Goal: Information Seeking & Learning: Learn about a topic

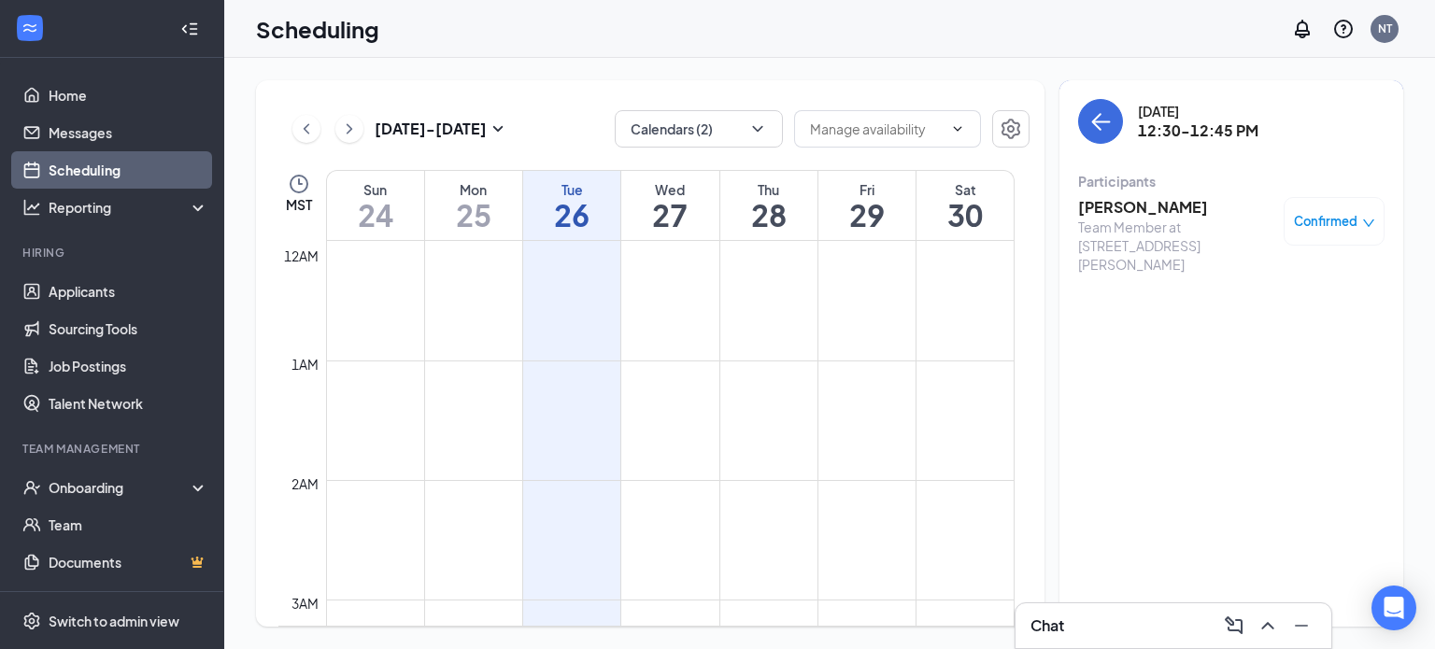
scroll to position [918, 0]
click at [1101, 124] on icon "ArrowLeft" at bounding box center [1100, 121] width 22 height 22
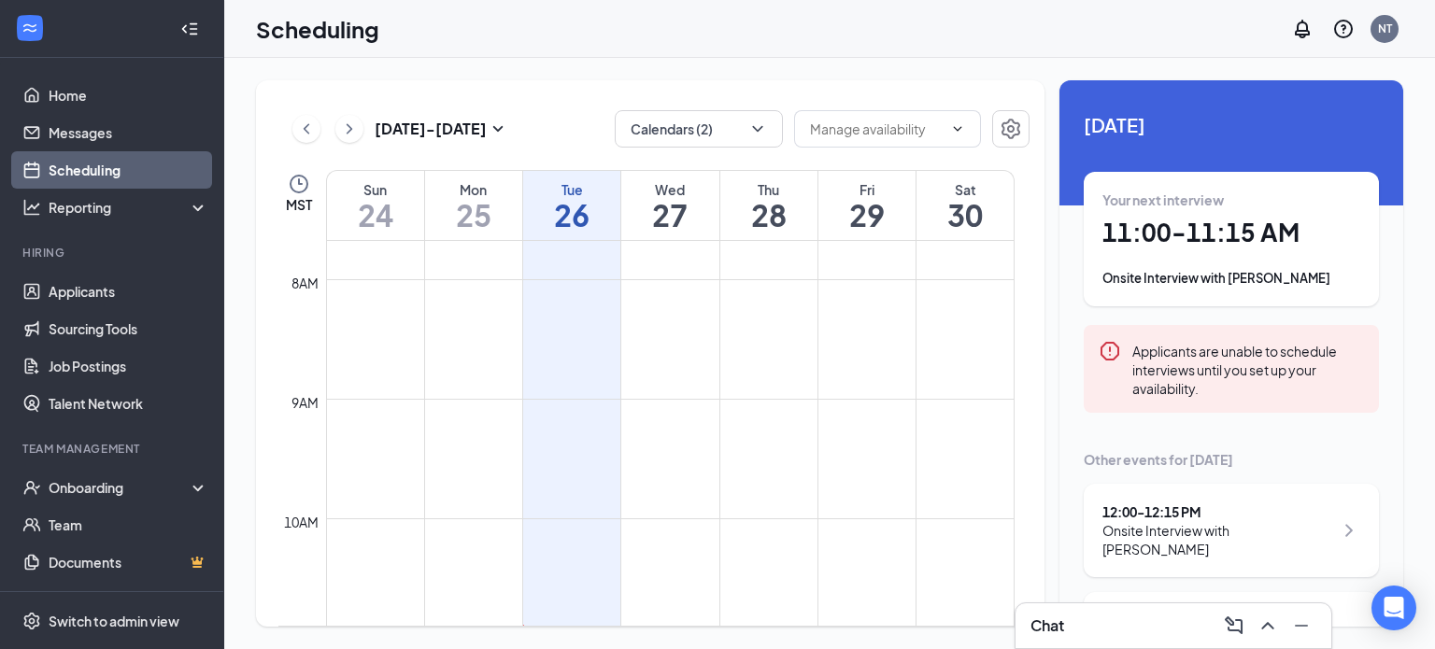
click at [1234, 287] on div "Onsite Interview with [PERSON_NAME]" at bounding box center [1231, 278] width 258 height 19
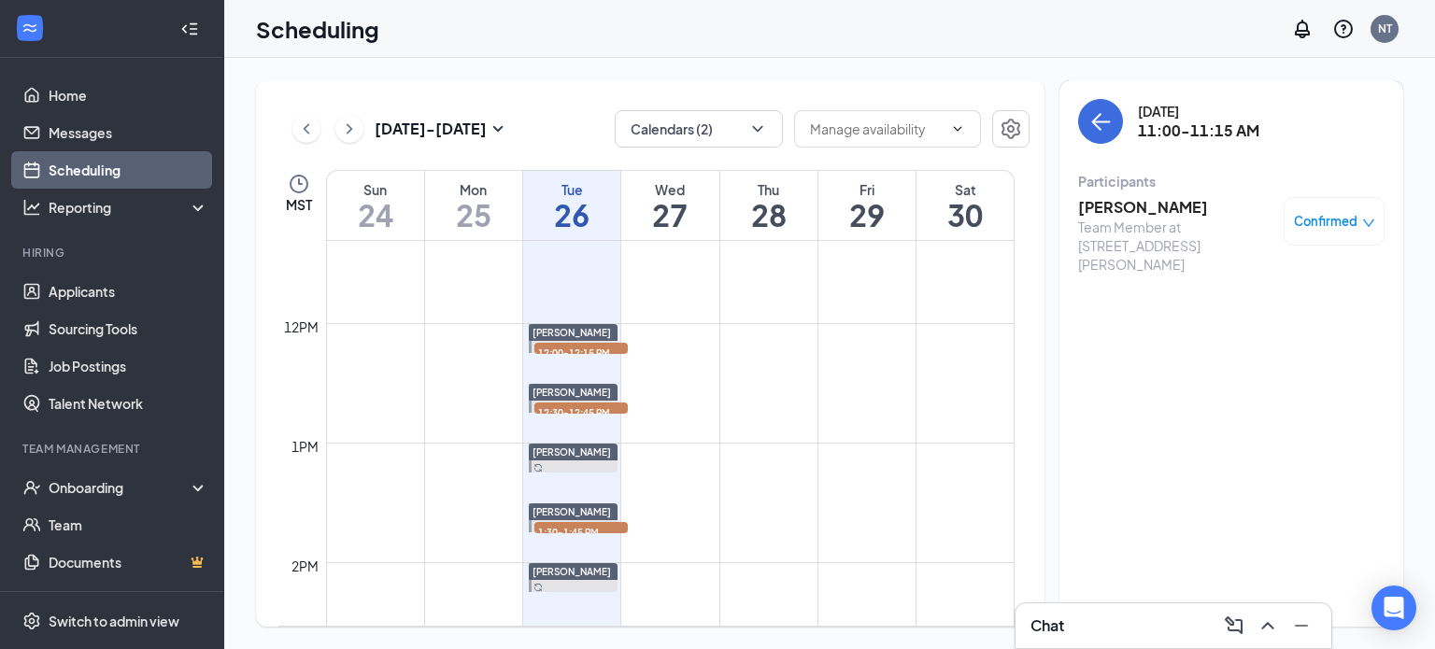
scroll to position [1386, 0]
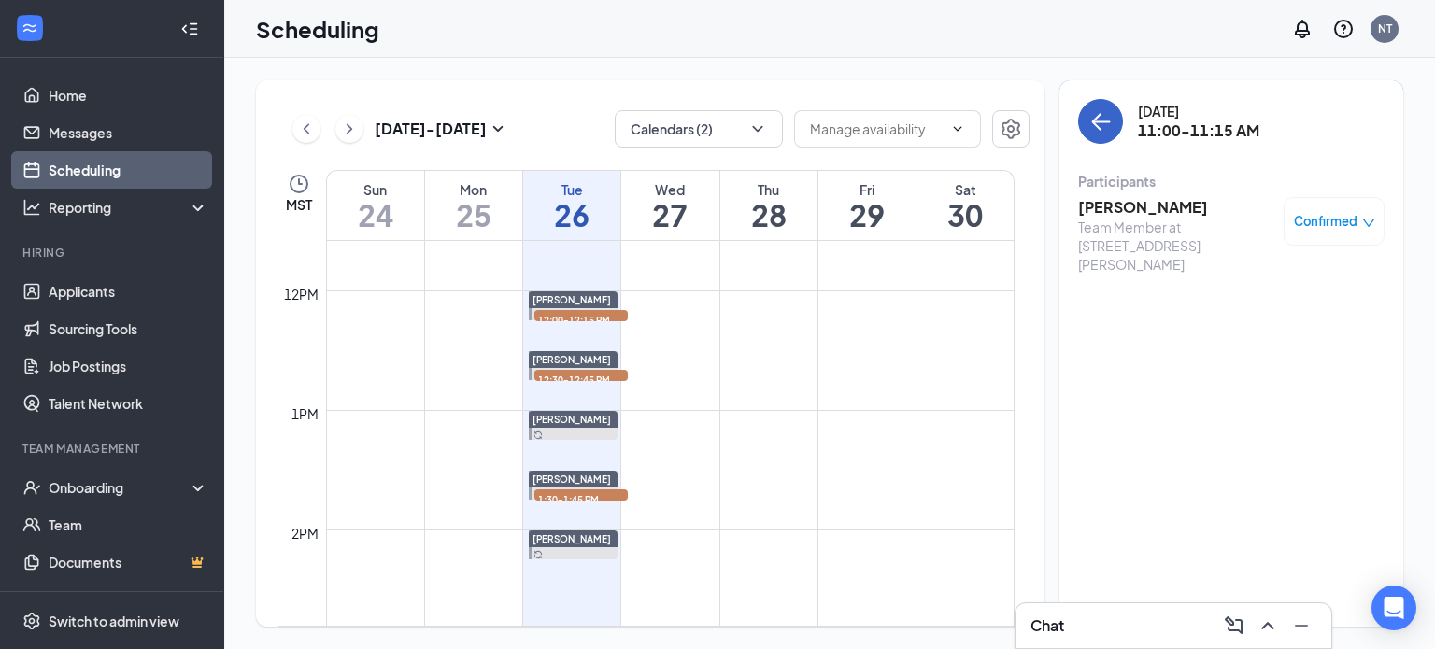
click at [1100, 122] on icon "ArrowLeft" at bounding box center [1100, 121] width 22 height 22
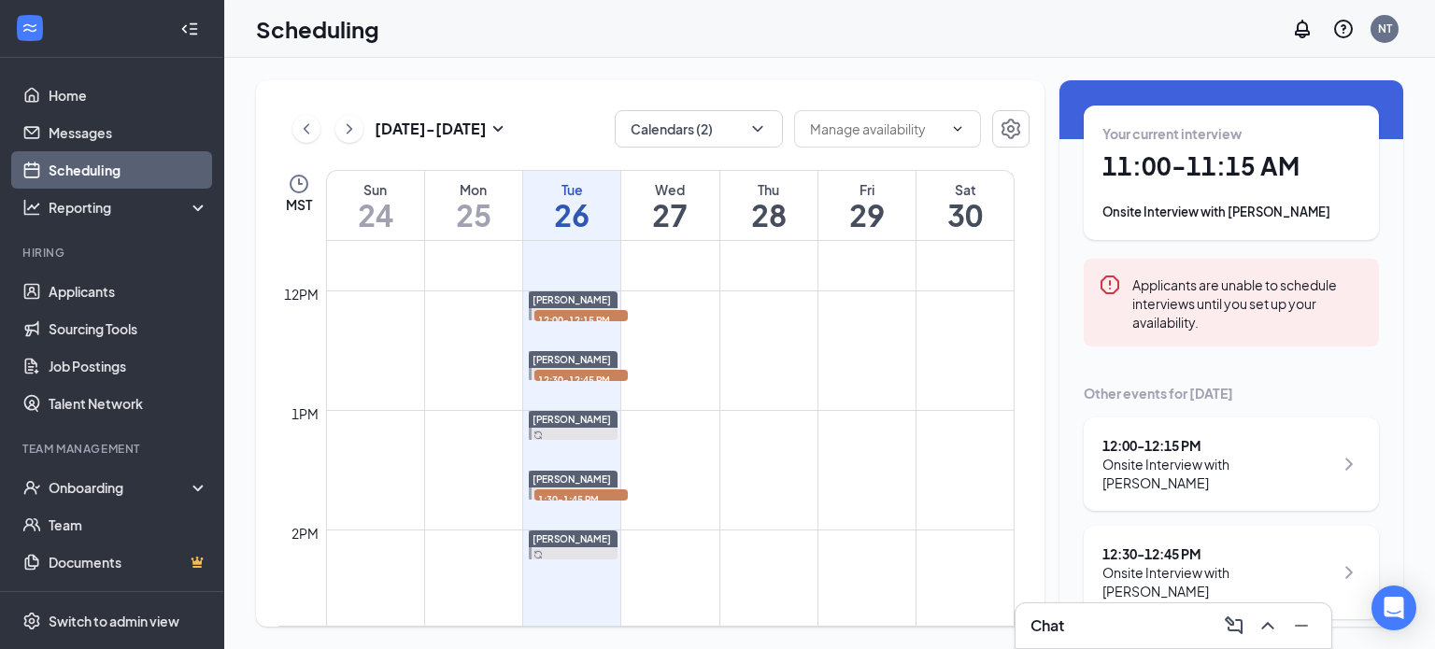
scroll to position [160, 0]
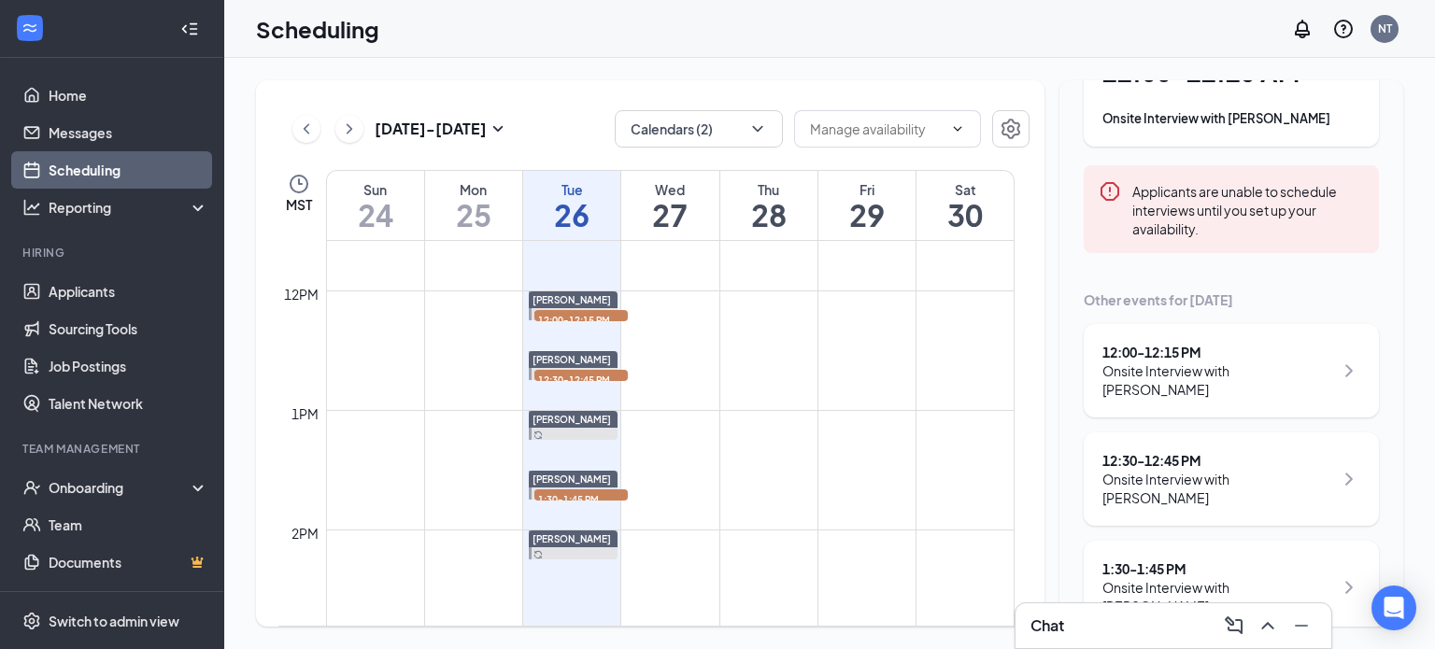
click at [1201, 560] on div "1:30 - 1:45 PM" at bounding box center [1217, 569] width 231 height 19
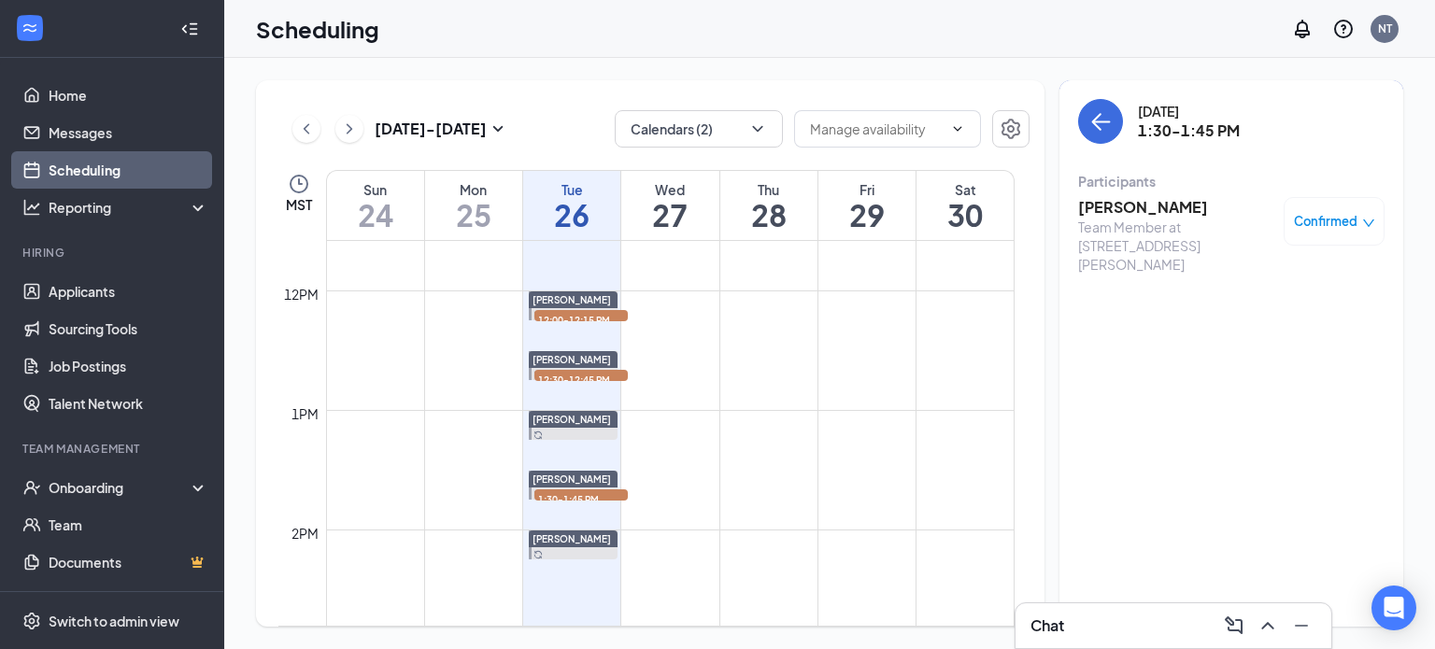
click at [1120, 210] on h3 "[PERSON_NAME]" at bounding box center [1176, 207] width 196 height 21
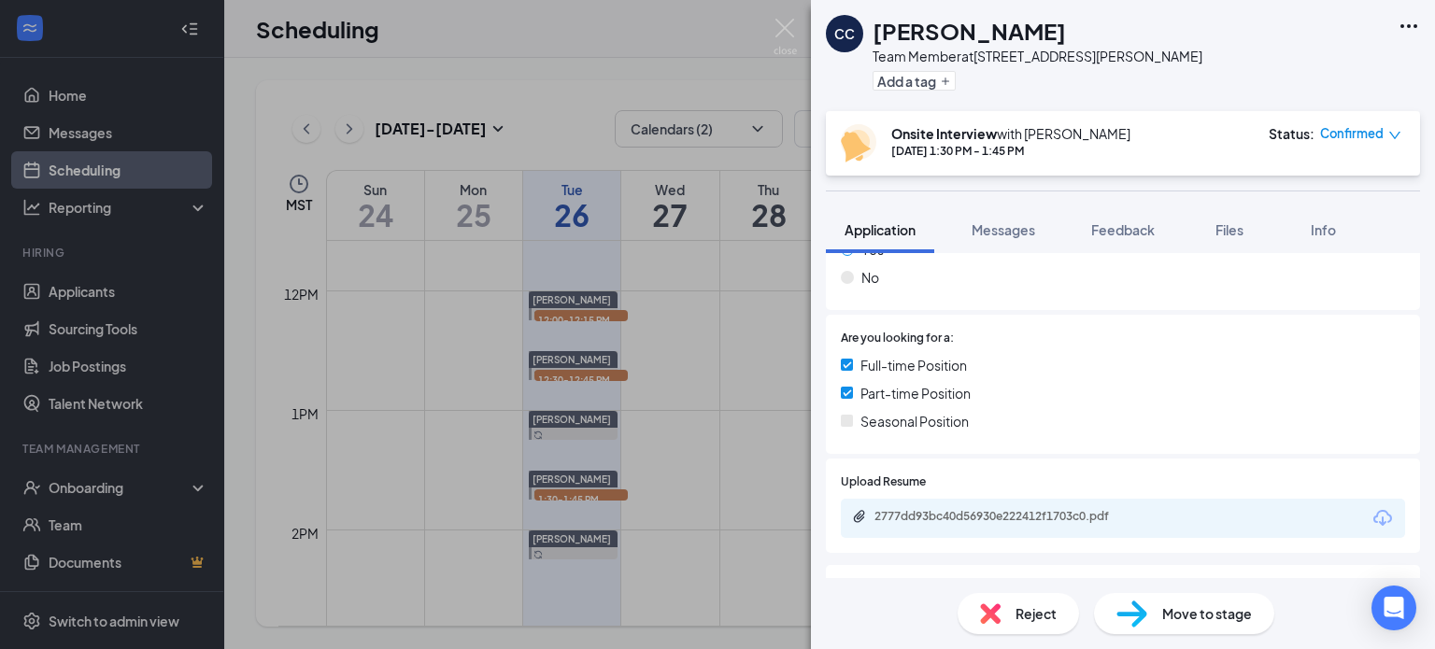
scroll to position [374, 0]
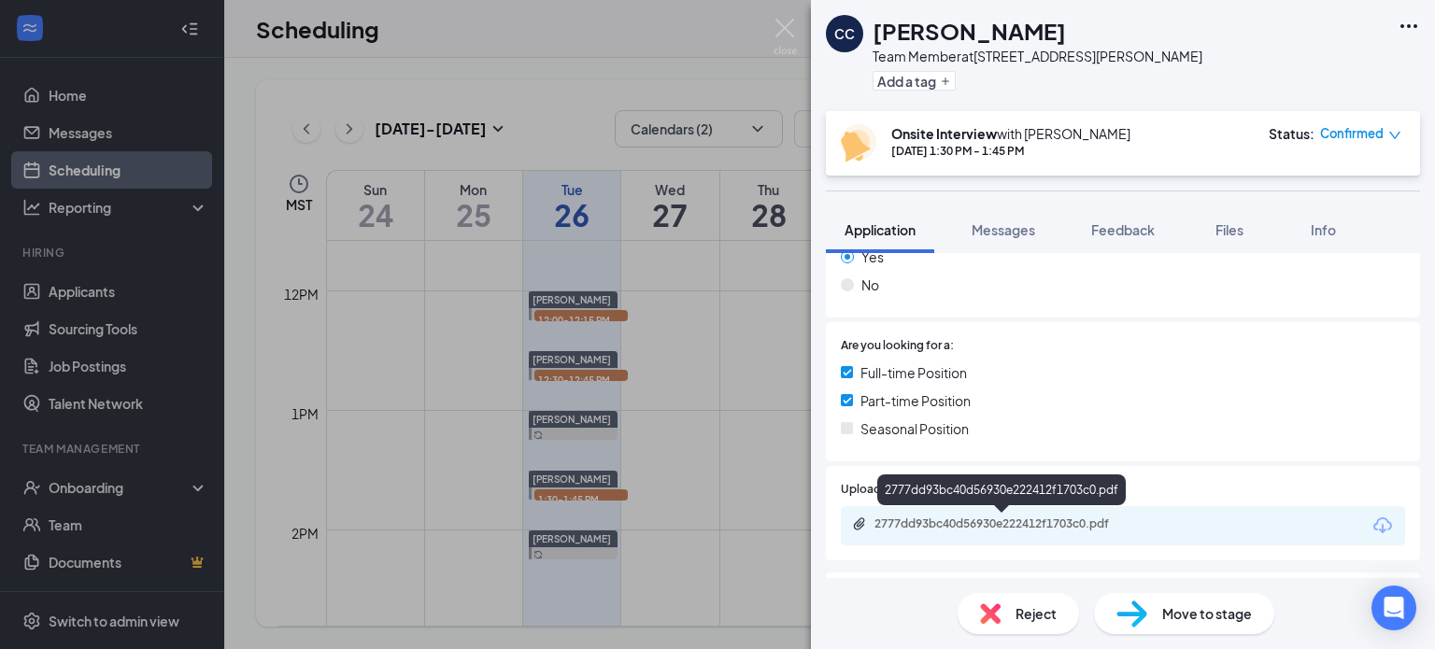
click at [1011, 527] on div "2777dd93bc40d56930e222412f1703c0.pdf" at bounding box center [1005, 524] width 262 height 15
click at [1238, 224] on span "Files" at bounding box center [1229, 229] width 28 height 17
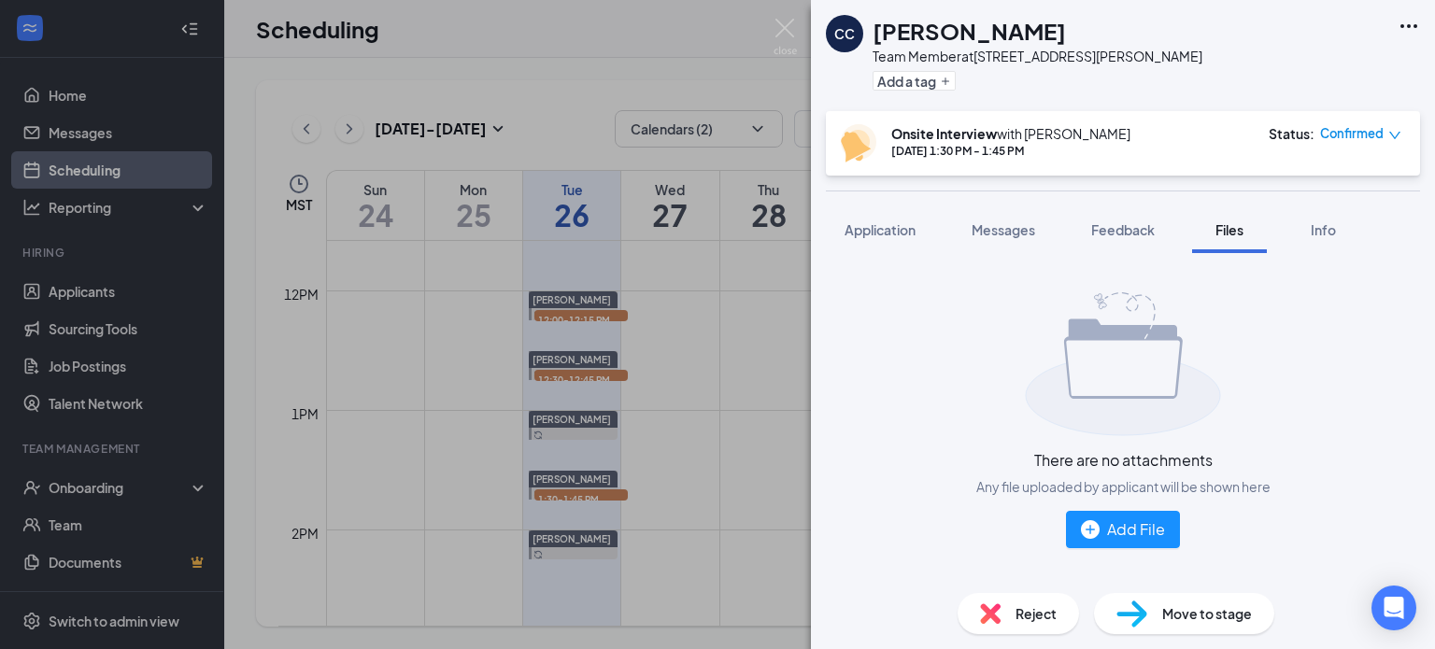
click at [1327, 229] on span "Info" at bounding box center [1323, 229] width 25 height 17
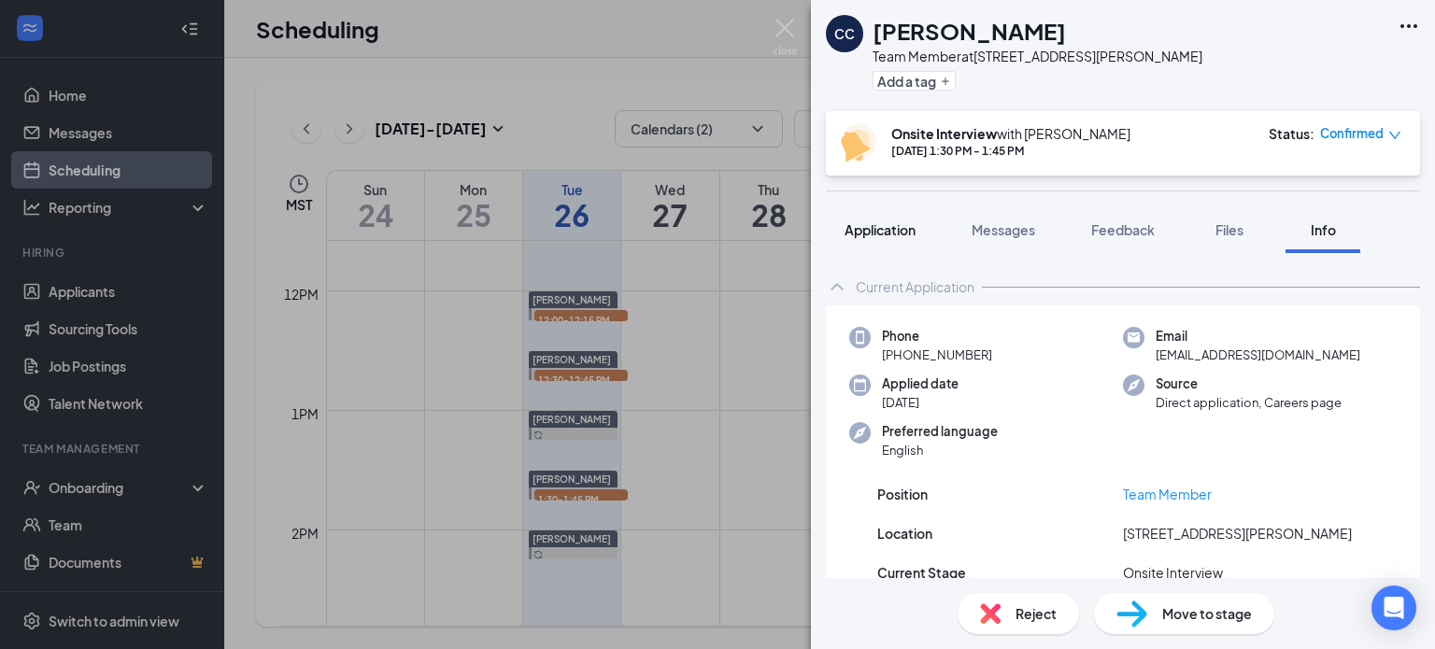
click at [884, 227] on span "Application" at bounding box center [880, 229] width 71 height 17
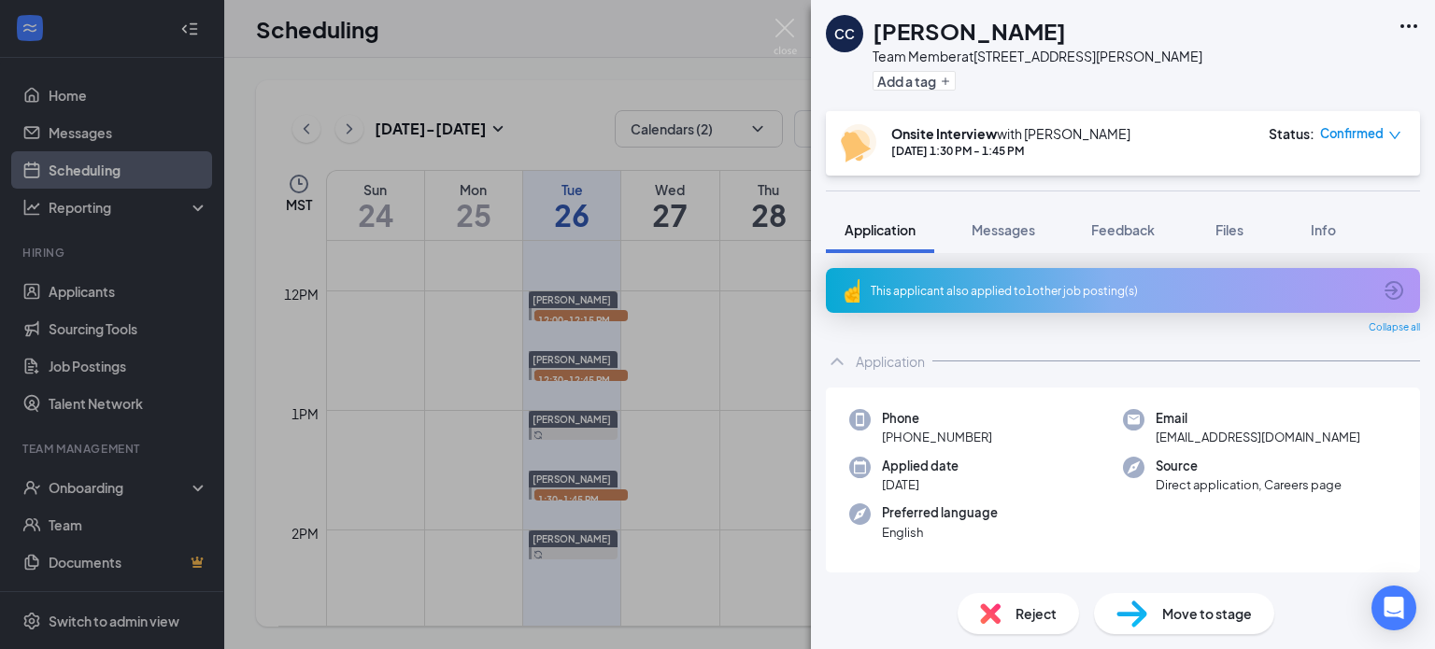
click at [975, 291] on div "This applicant also applied to 1 other job posting(s)" at bounding box center [1121, 291] width 501 height 16
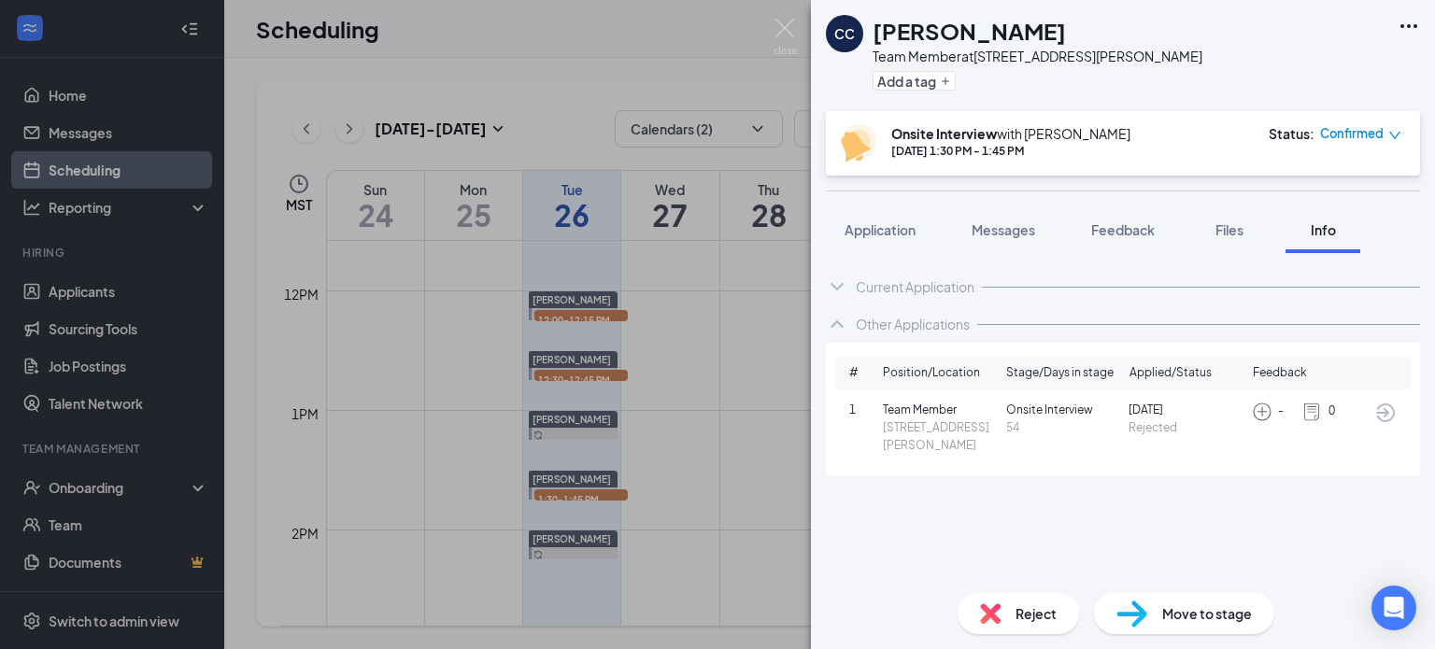
click at [1130, 420] on span "Rejected" at bounding box center [1187, 428] width 116 height 18
click at [1132, 410] on span "[DATE]" at bounding box center [1187, 411] width 116 height 18
click at [1066, 410] on span "Onsite Interview" at bounding box center [1064, 411] width 116 height 18
click at [927, 412] on span "Team Member" at bounding box center [941, 411] width 116 height 18
click at [912, 434] on span "[STREET_ADDRESS][PERSON_NAME]" at bounding box center [941, 437] width 116 height 36
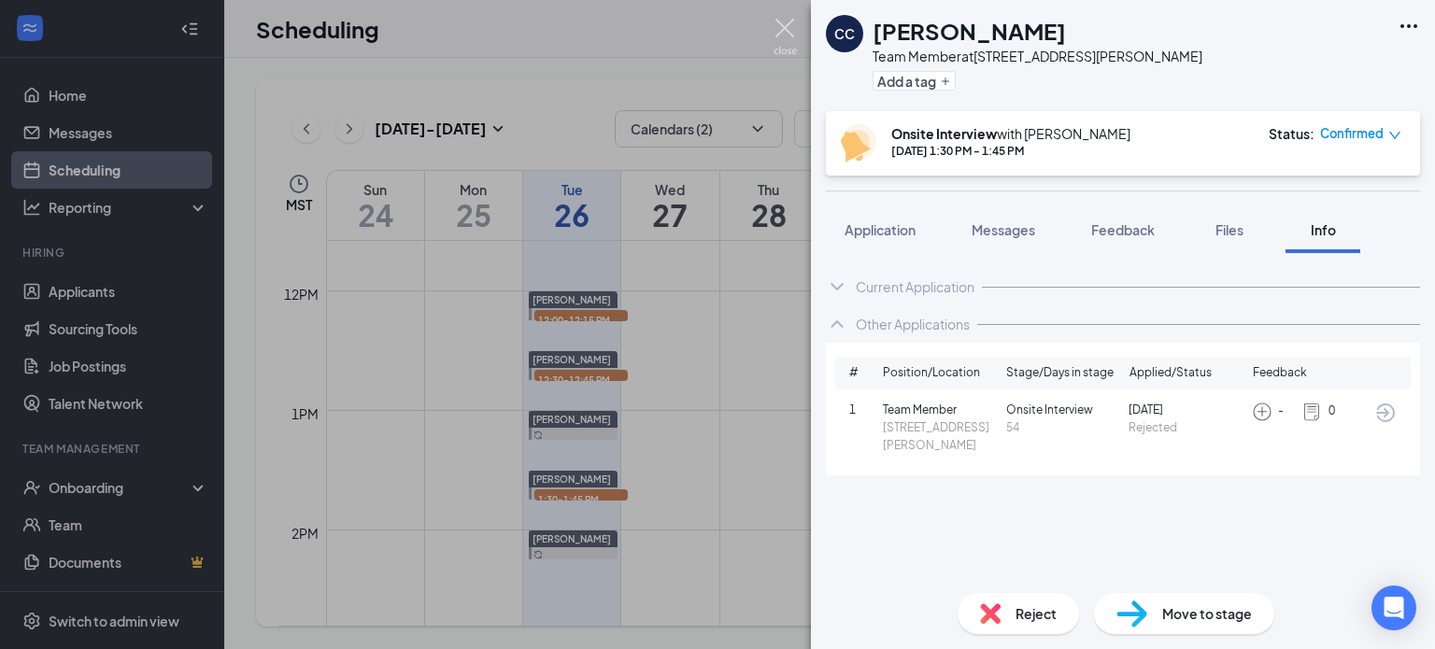
click at [781, 32] on img at bounding box center [785, 37] width 23 height 36
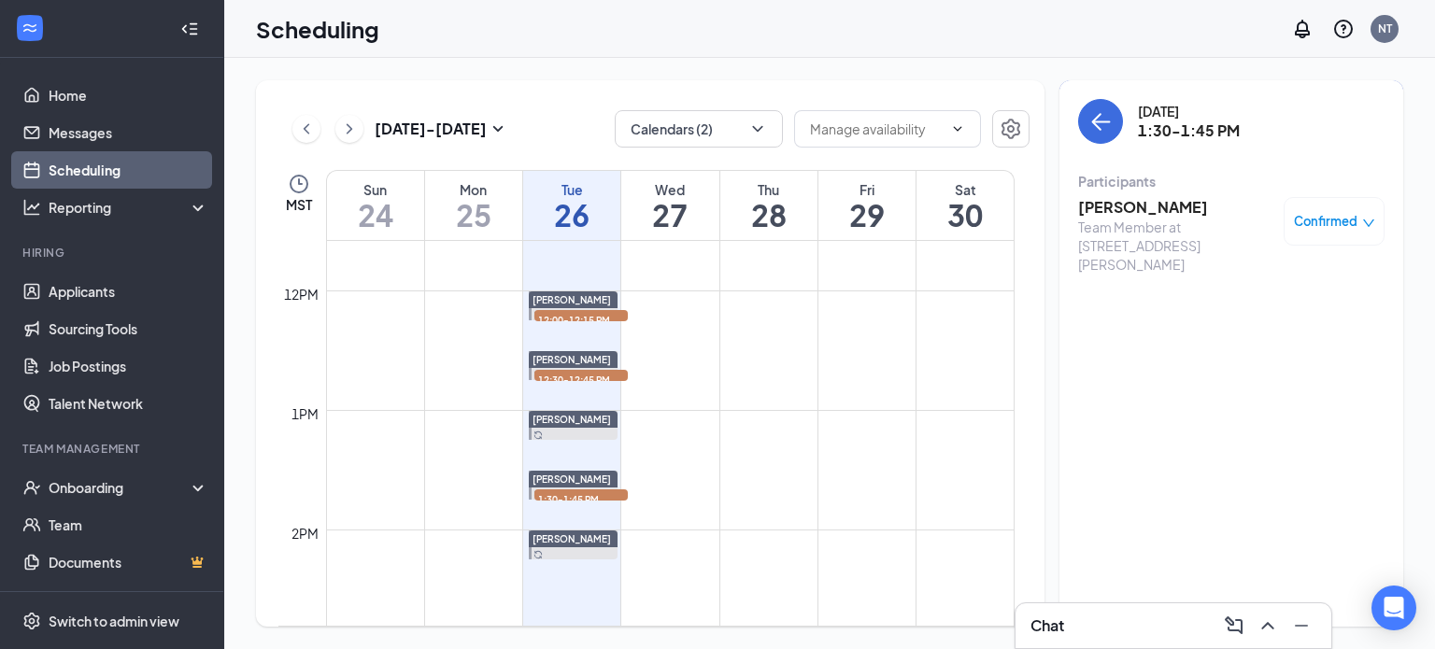
click at [304, 130] on icon "ChevronLeft" at bounding box center [307, 128] width 6 height 10
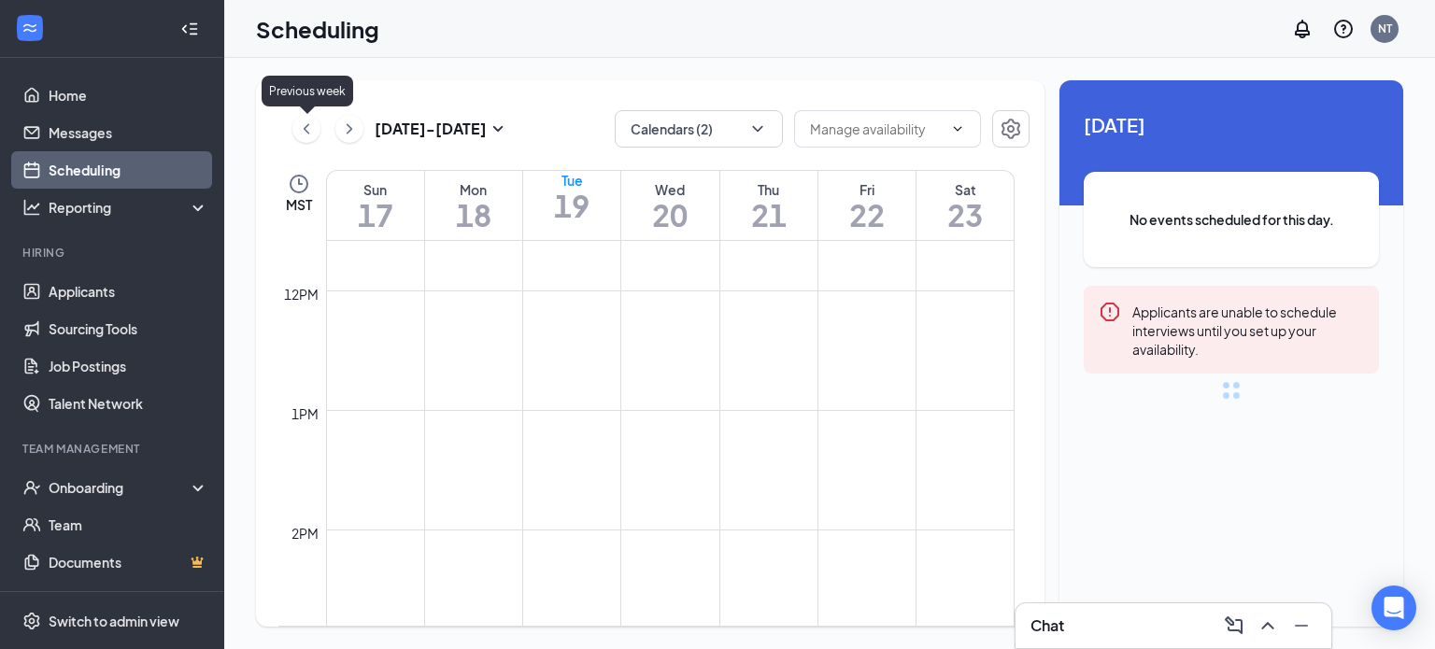
scroll to position [918, 0]
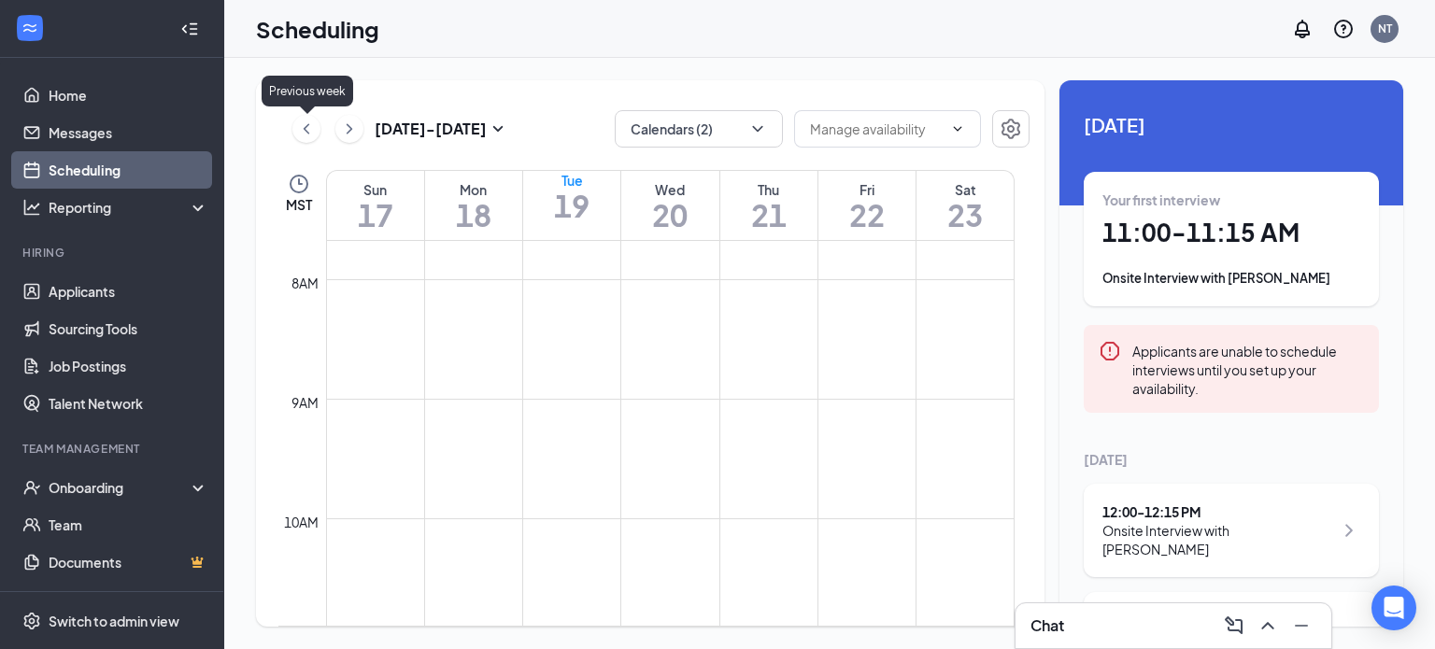
click at [304, 130] on icon "ChevronLeft" at bounding box center [307, 128] width 6 height 10
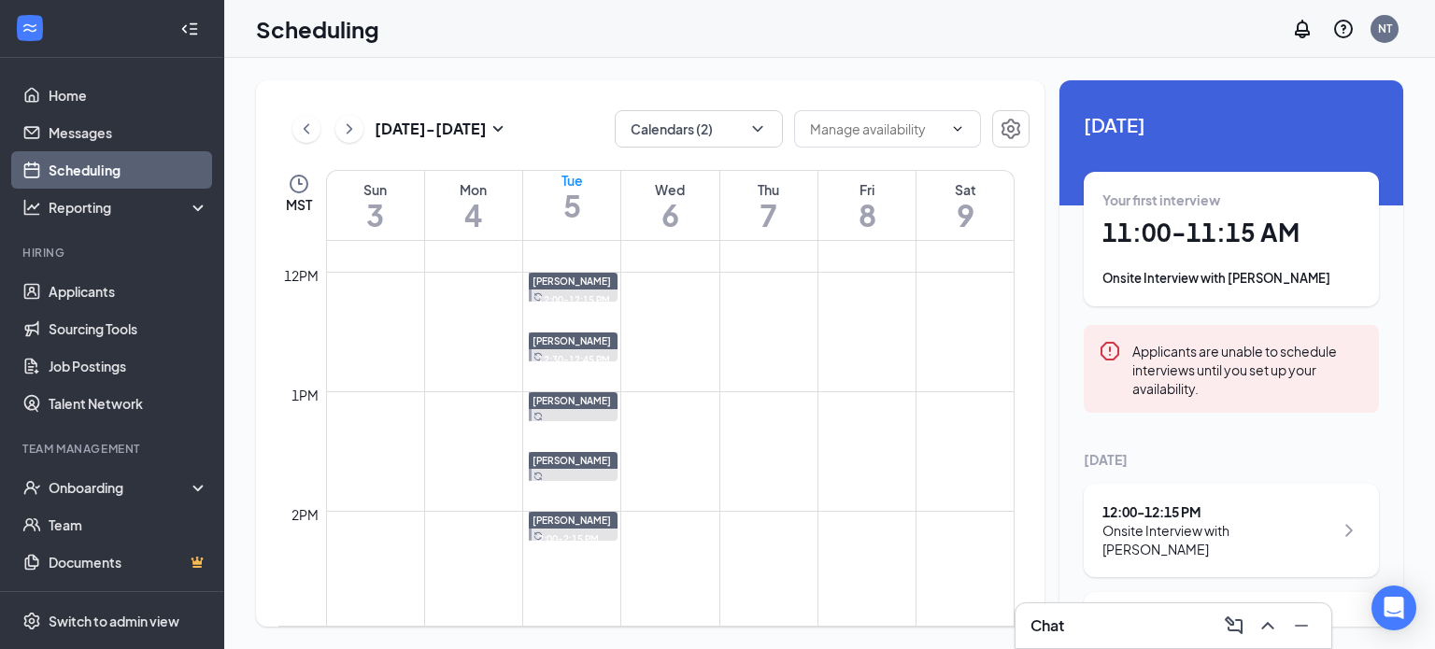
scroll to position [1292, 0]
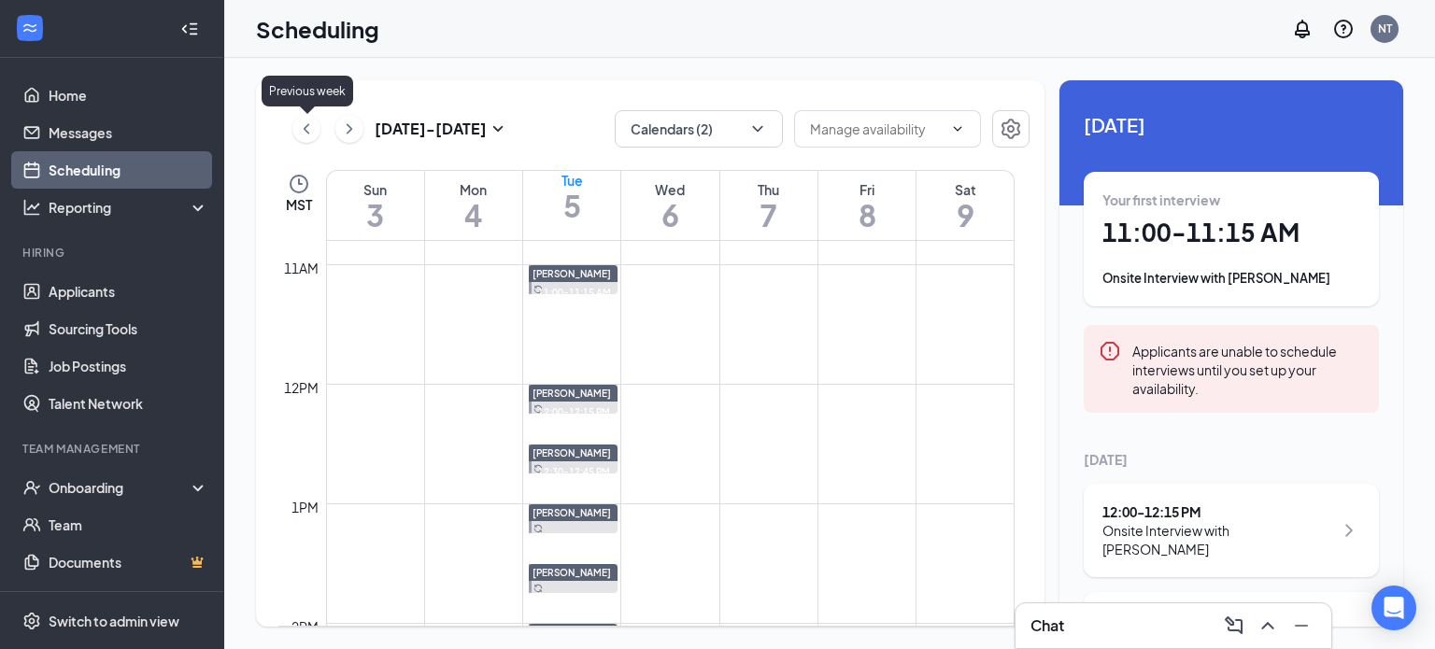
click at [303, 133] on icon "ChevronLeft" at bounding box center [306, 129] width 19 height 22
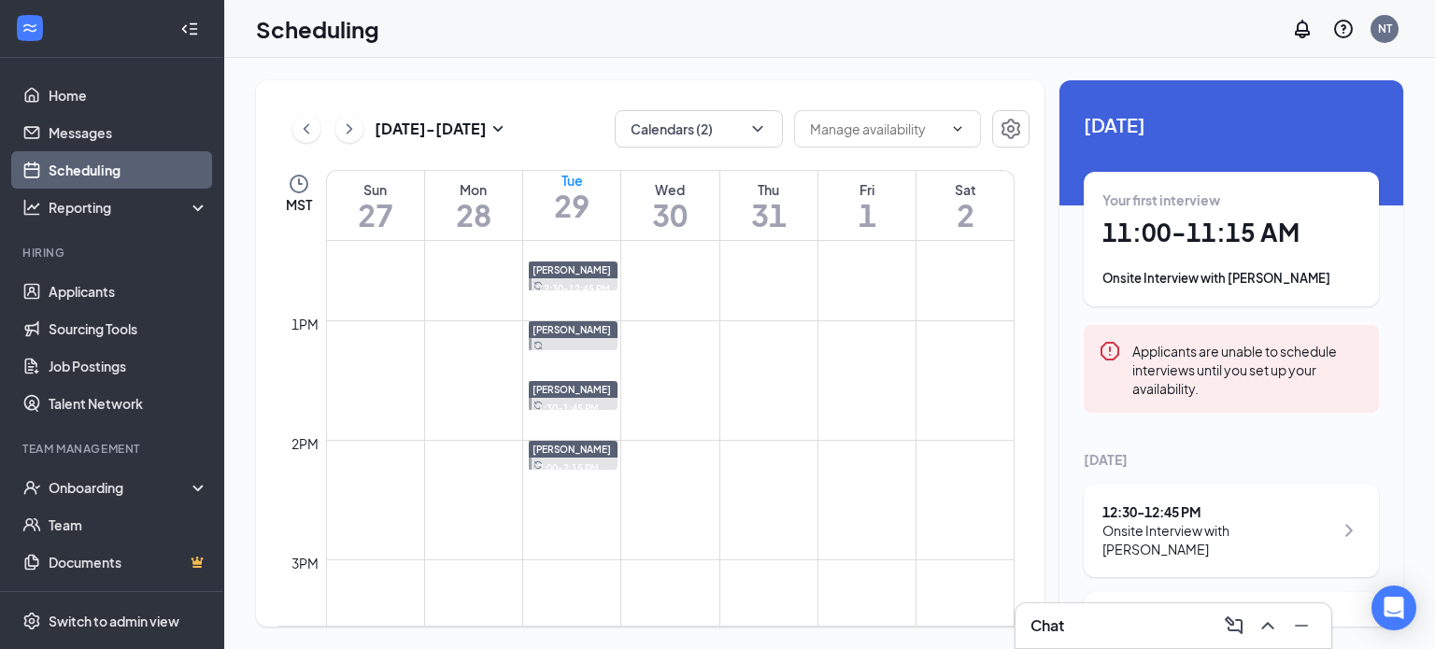
scroll to position [1479, 0]
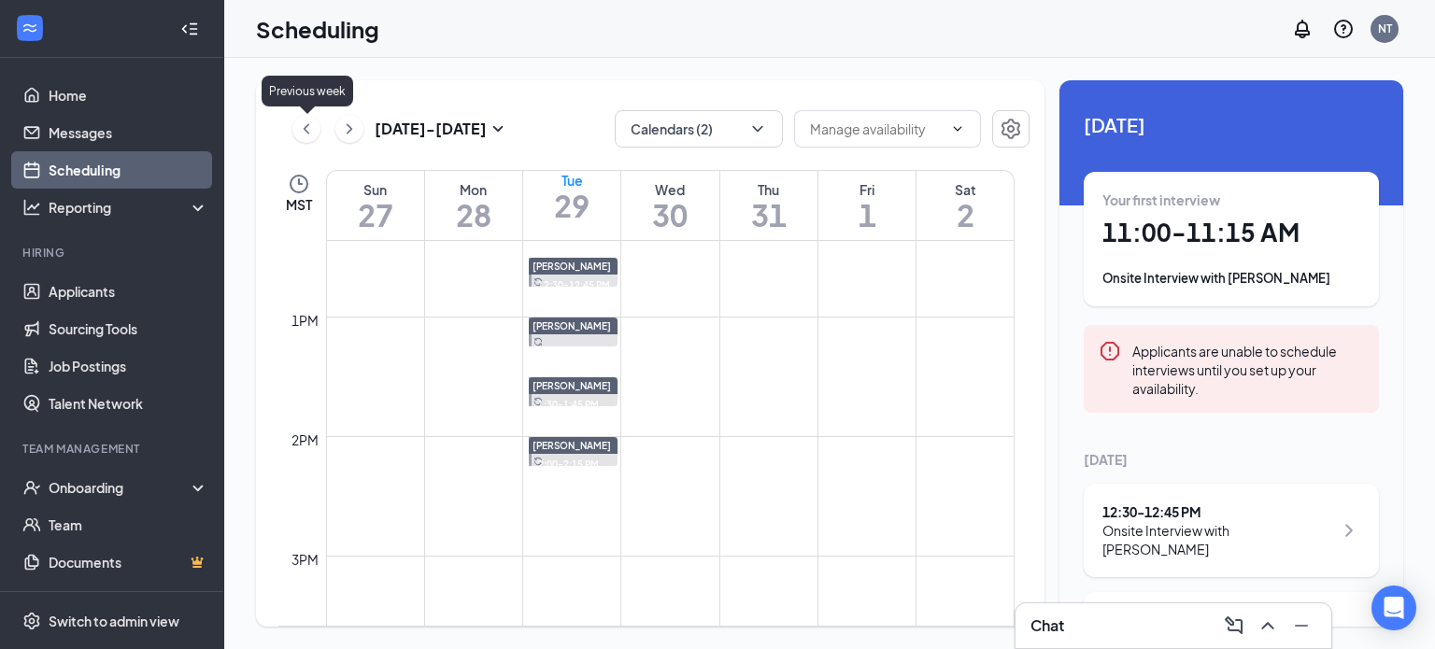
click at [303, 133] on icon "ChevronLeft" at bounding box center [306, 129] width 19 height 22
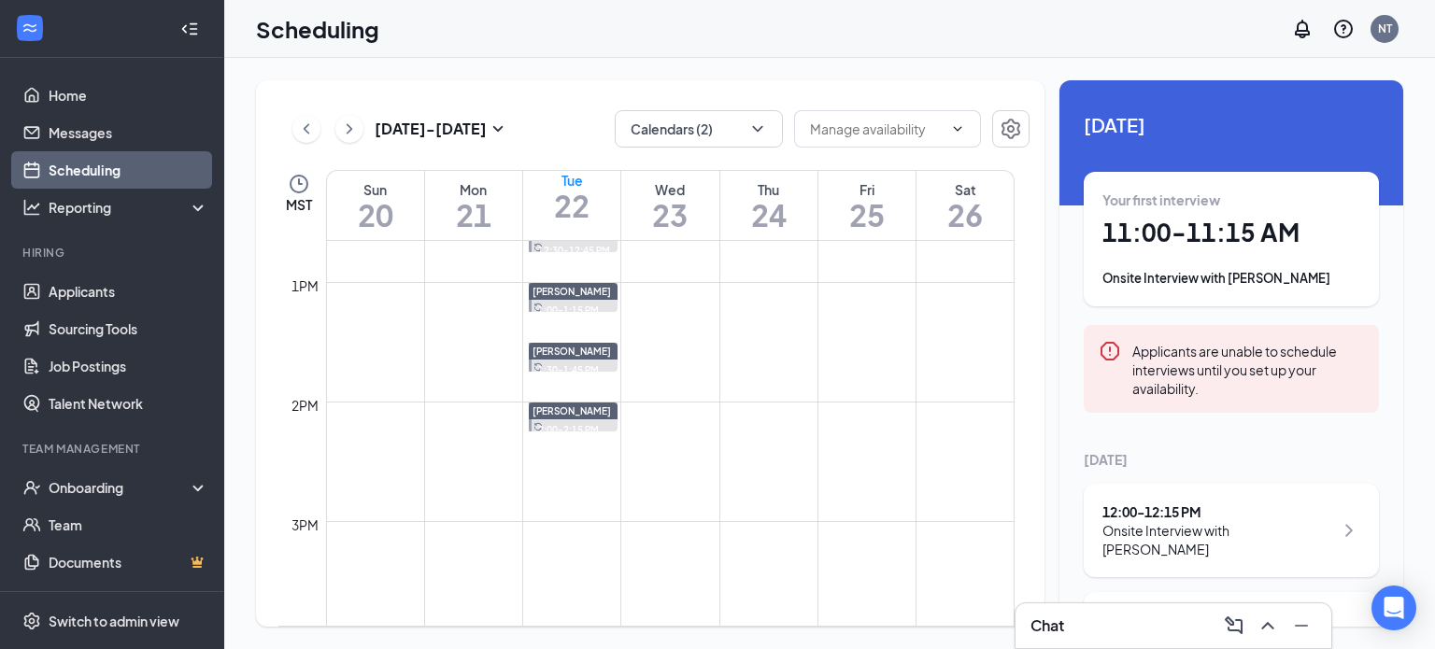
scroll to position [1572, 0]
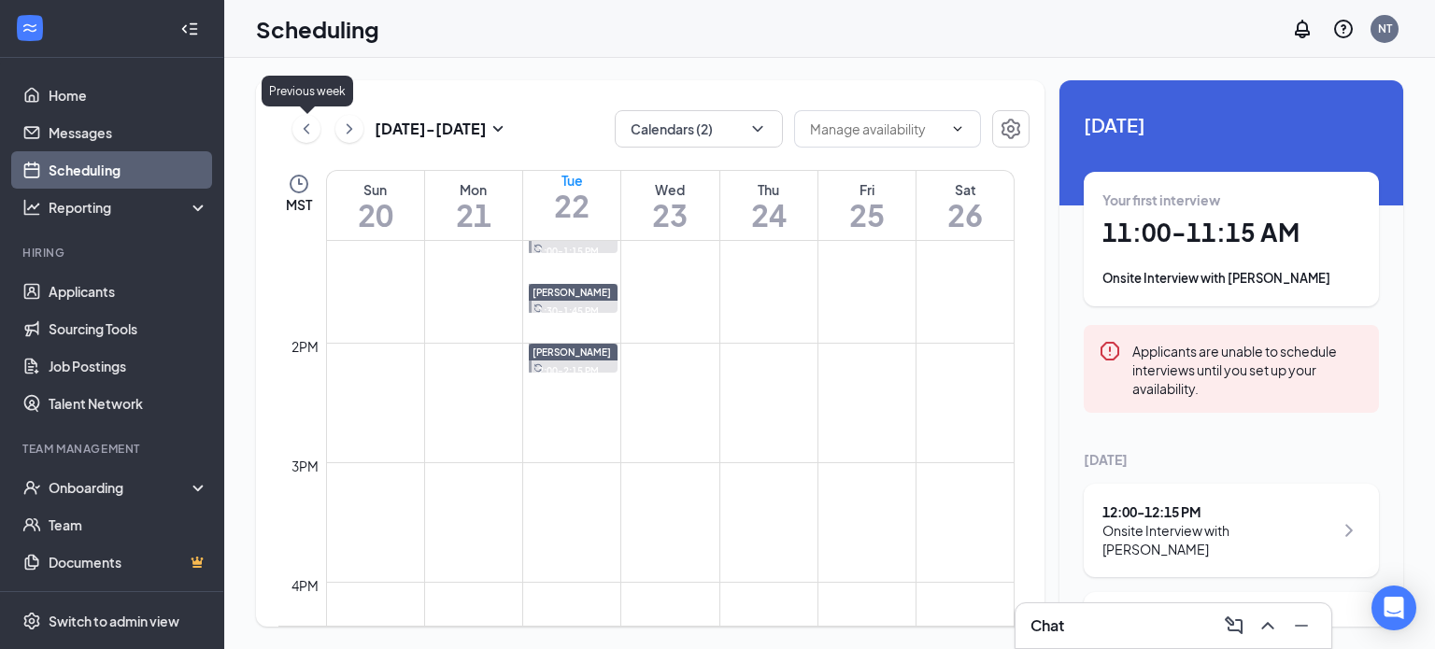
click at [307, 134] on icon "ChevronLeft" at bounding box center [306, 129] width 19 height 22
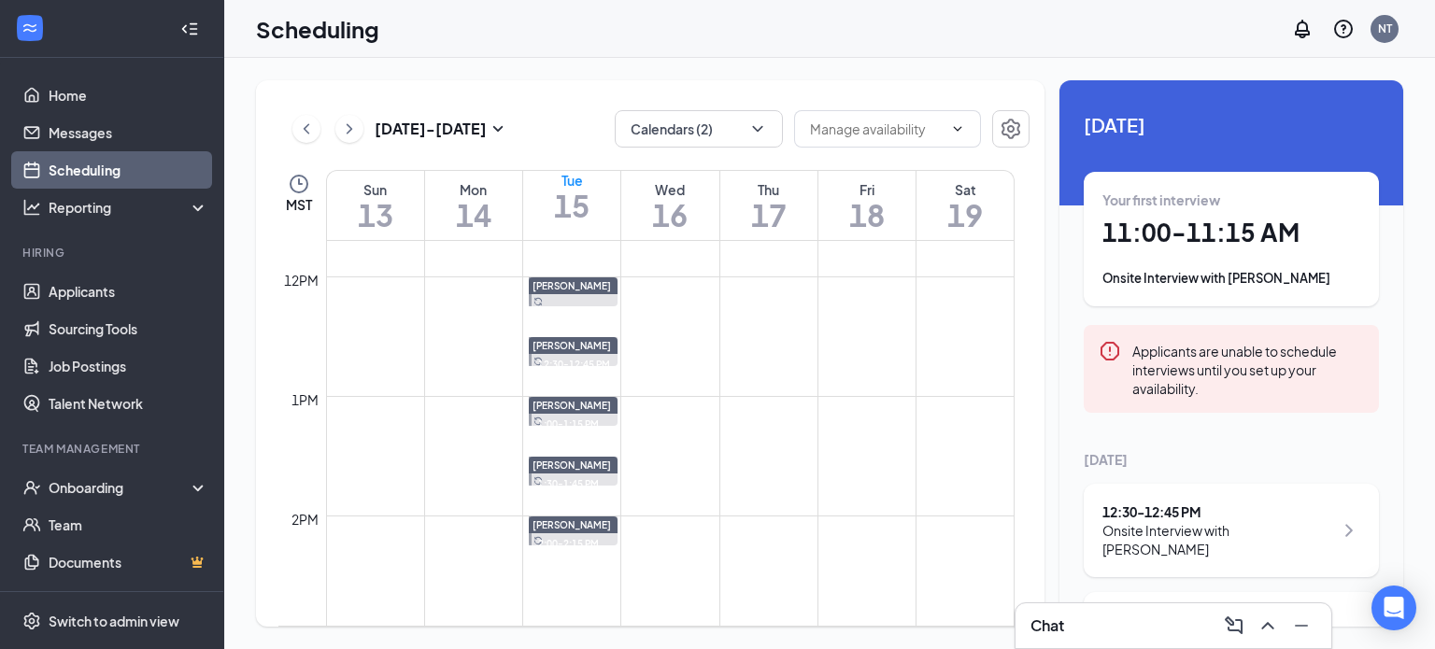
scroll to position [1292, 0]
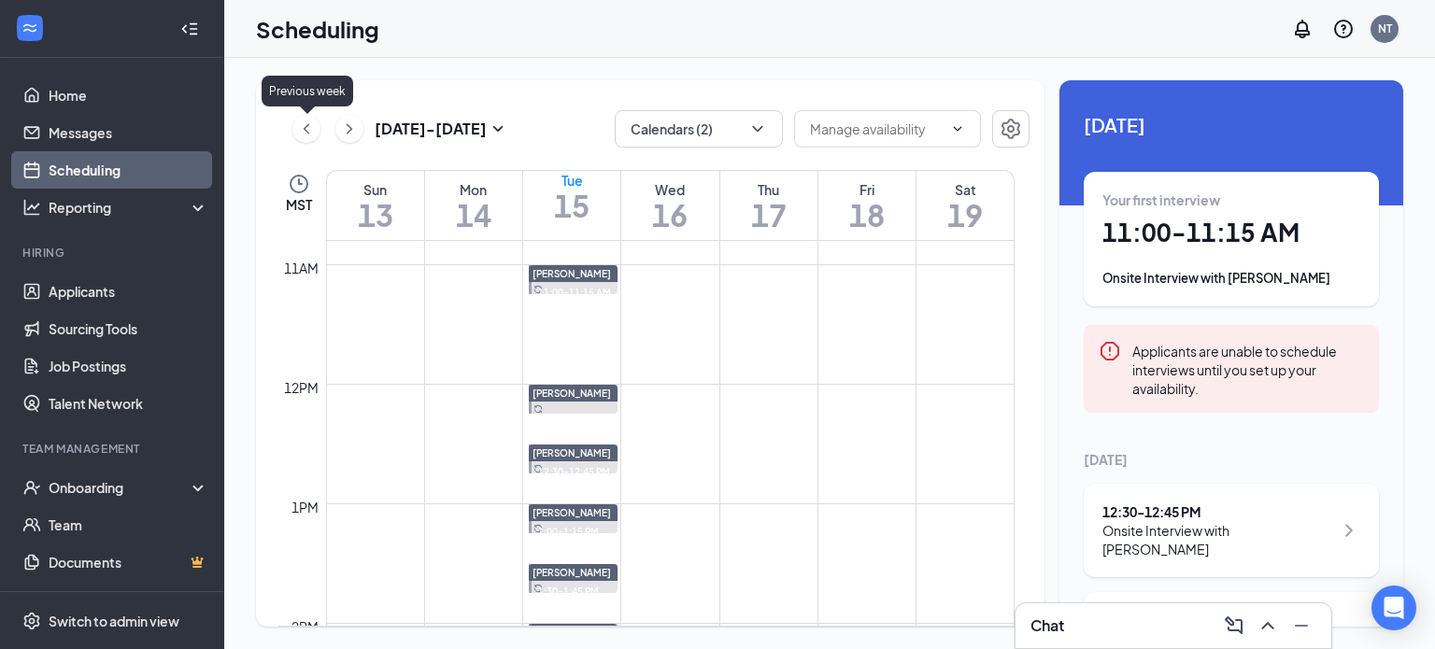
click at [308, 137] on icon "ChevronLeft" at bounding box center [306, 129] width 19 height 22
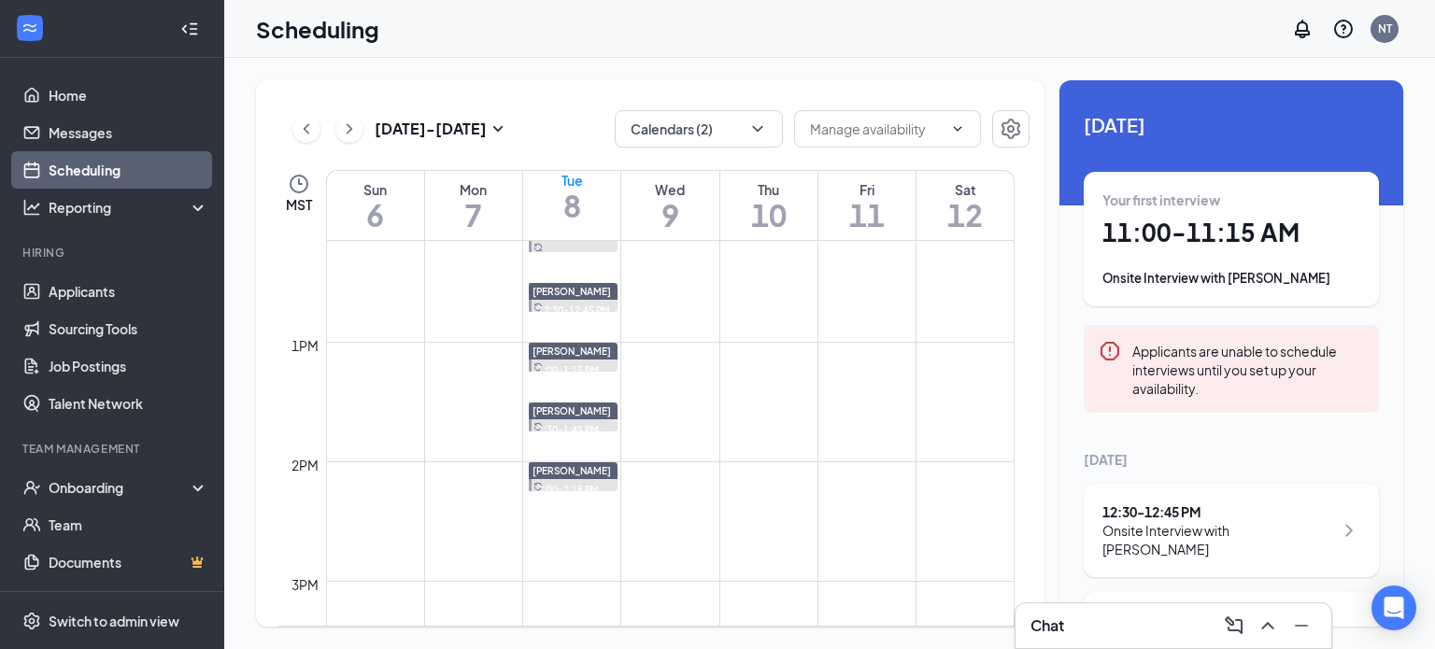
scroll to position [1292, 0]
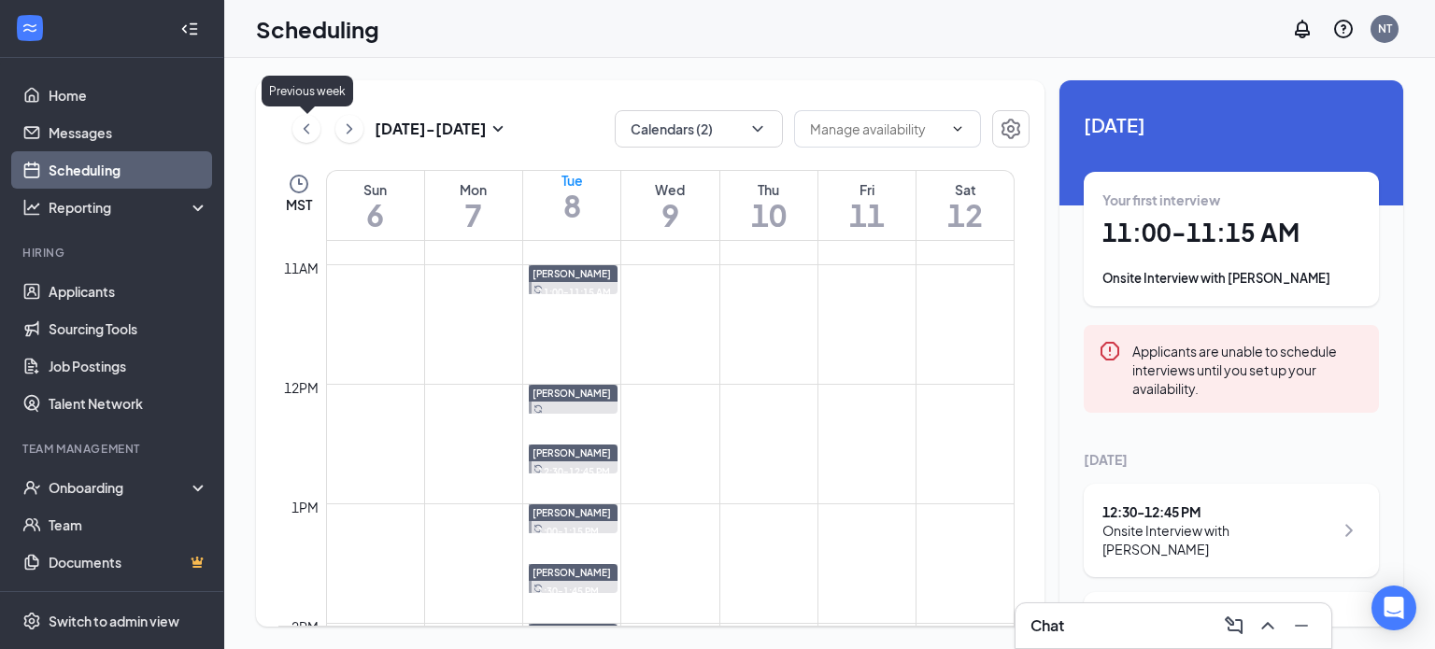
click at [307, 135] on icon "ChevronLeft" at bounding box center [306, 129] width 19 height 22
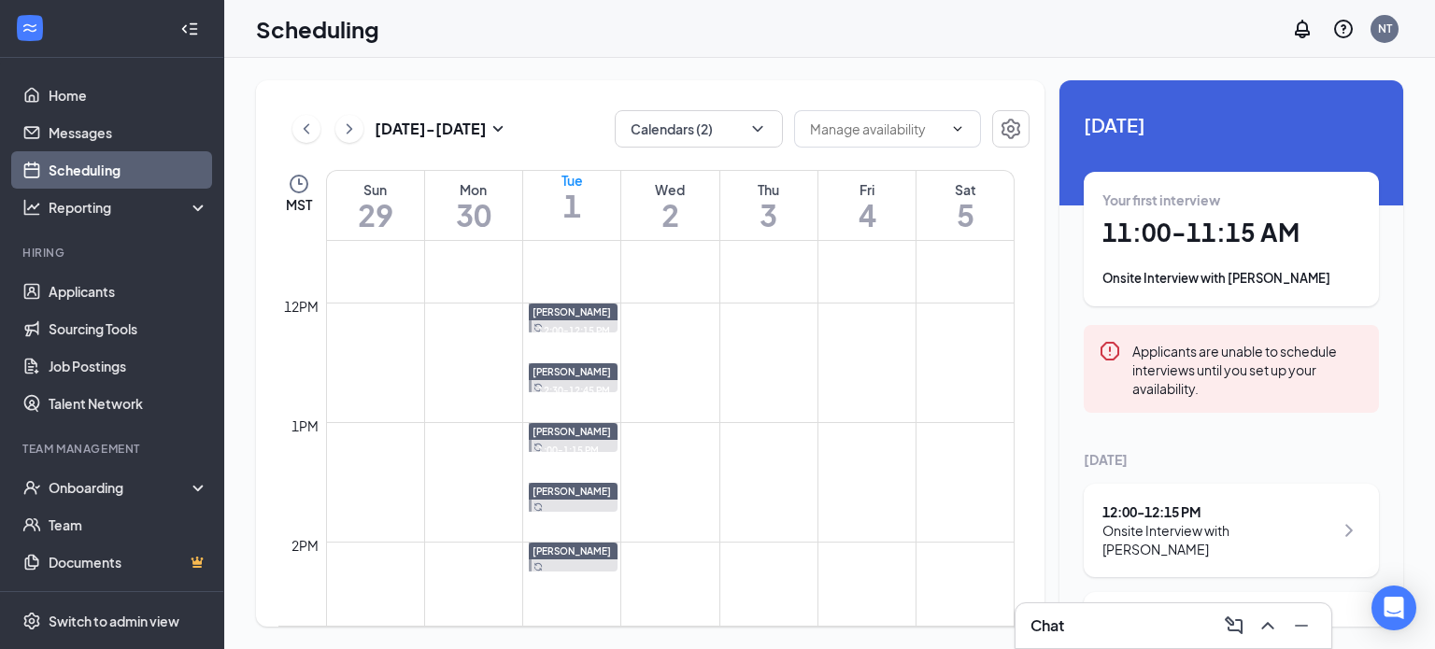
scroll to position [1386, 0]
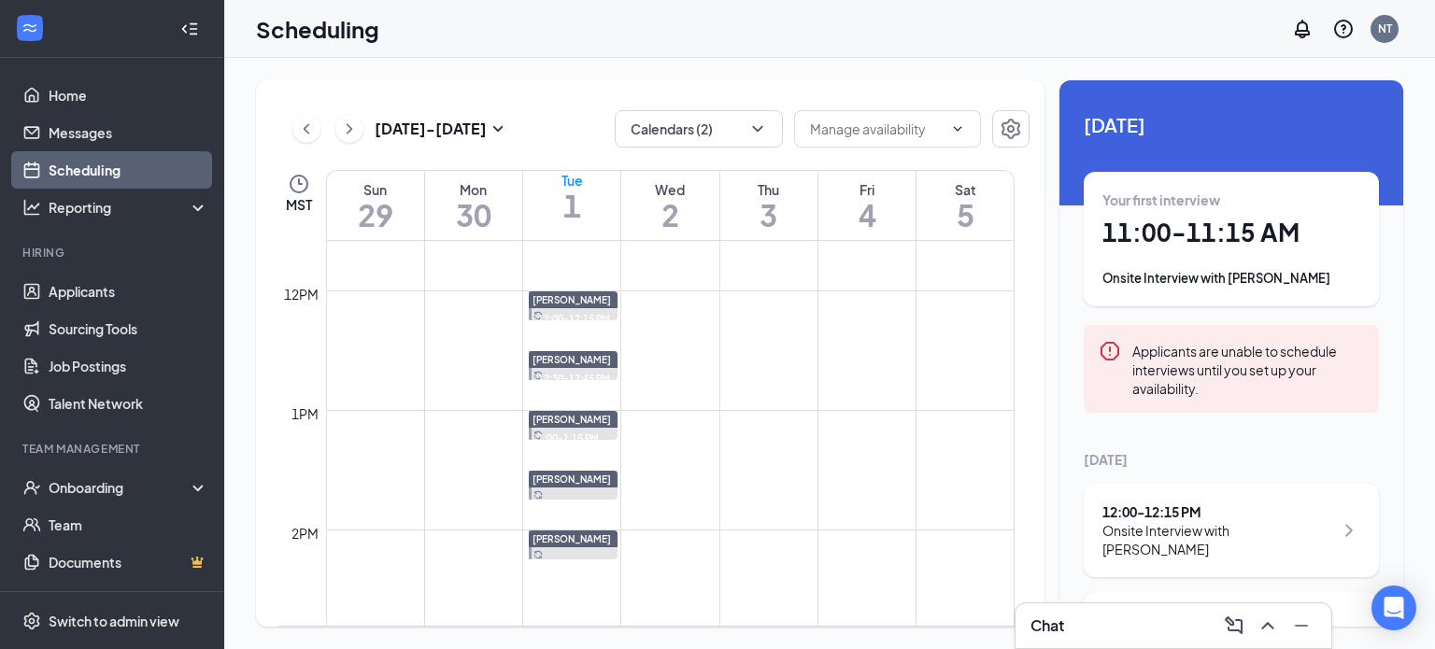
click at [572, 436] on span "1:00-1:15 PM" at bounding box center [566, 437] width 64 height 17
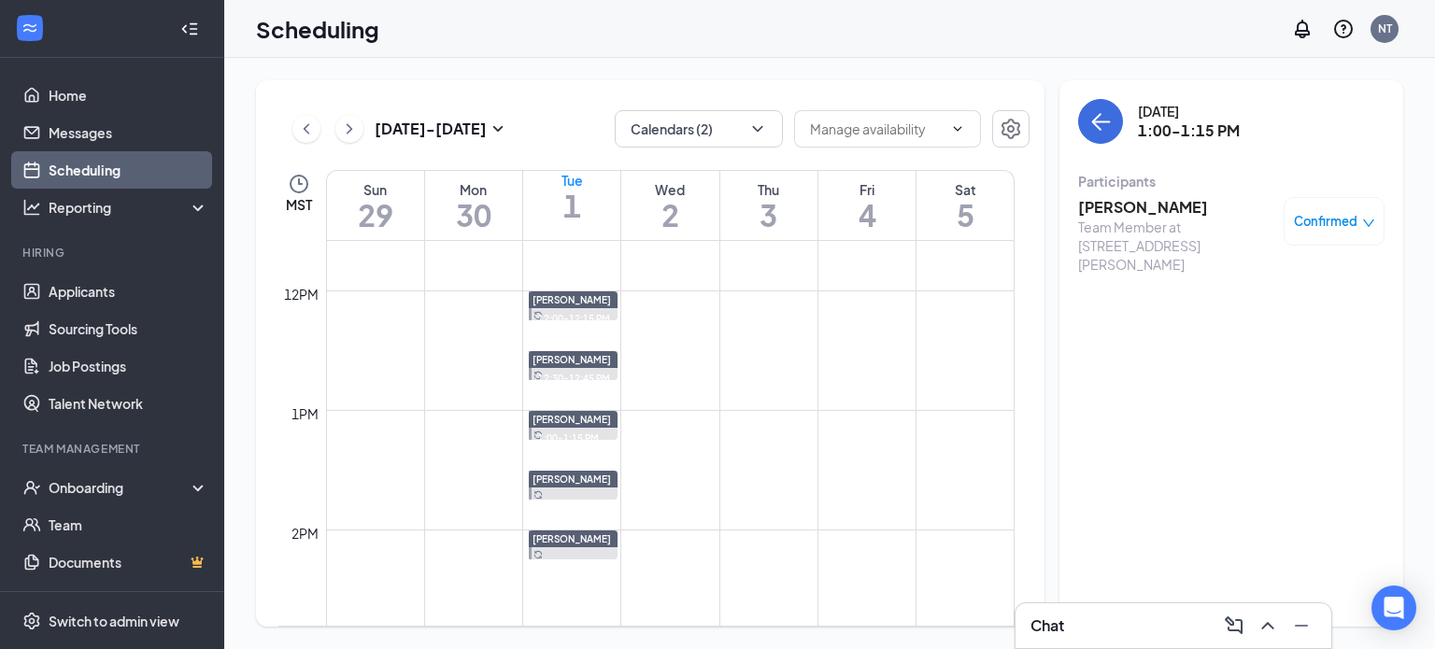
click at [576, 375] on span "12:30-12:45 PM" at bounding box center [572, 377] width 76 height 17
click at [590, 313] on span "12:00-12:15 PM" at bounding box center [572, 317] width 76 height 17
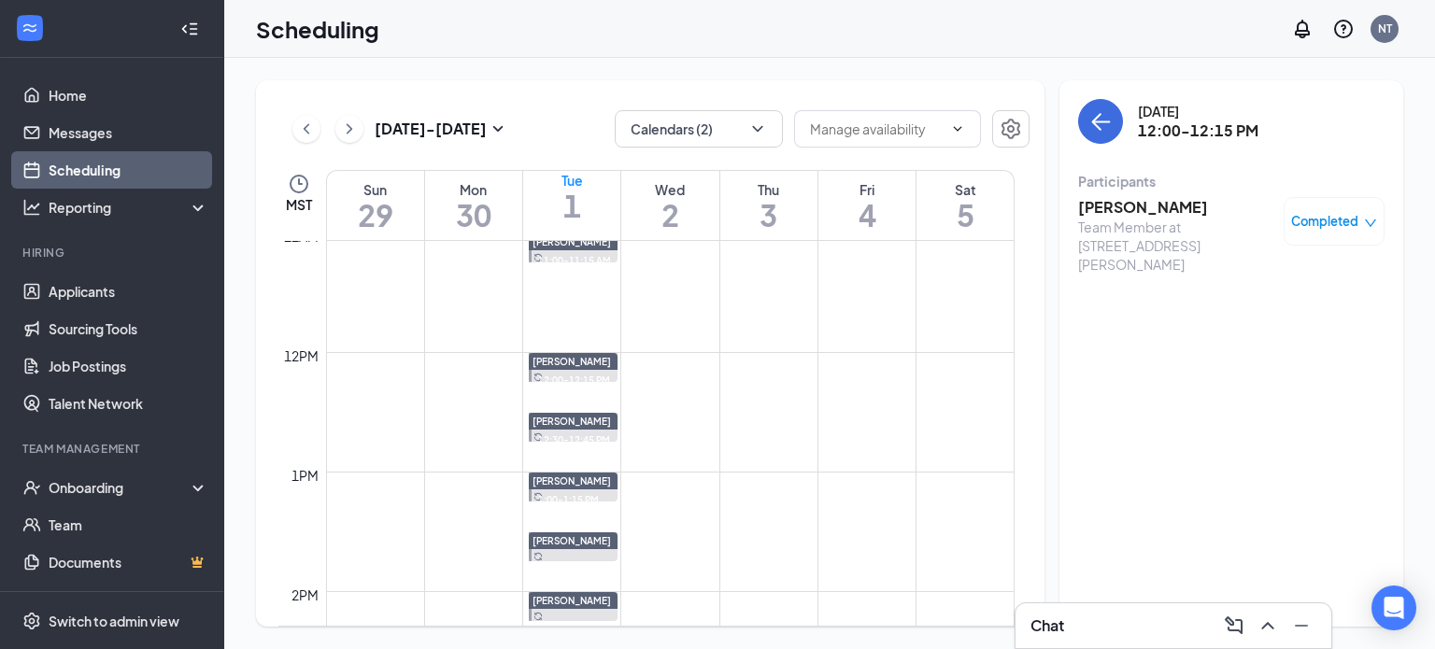
scroll to position [1292, 0]
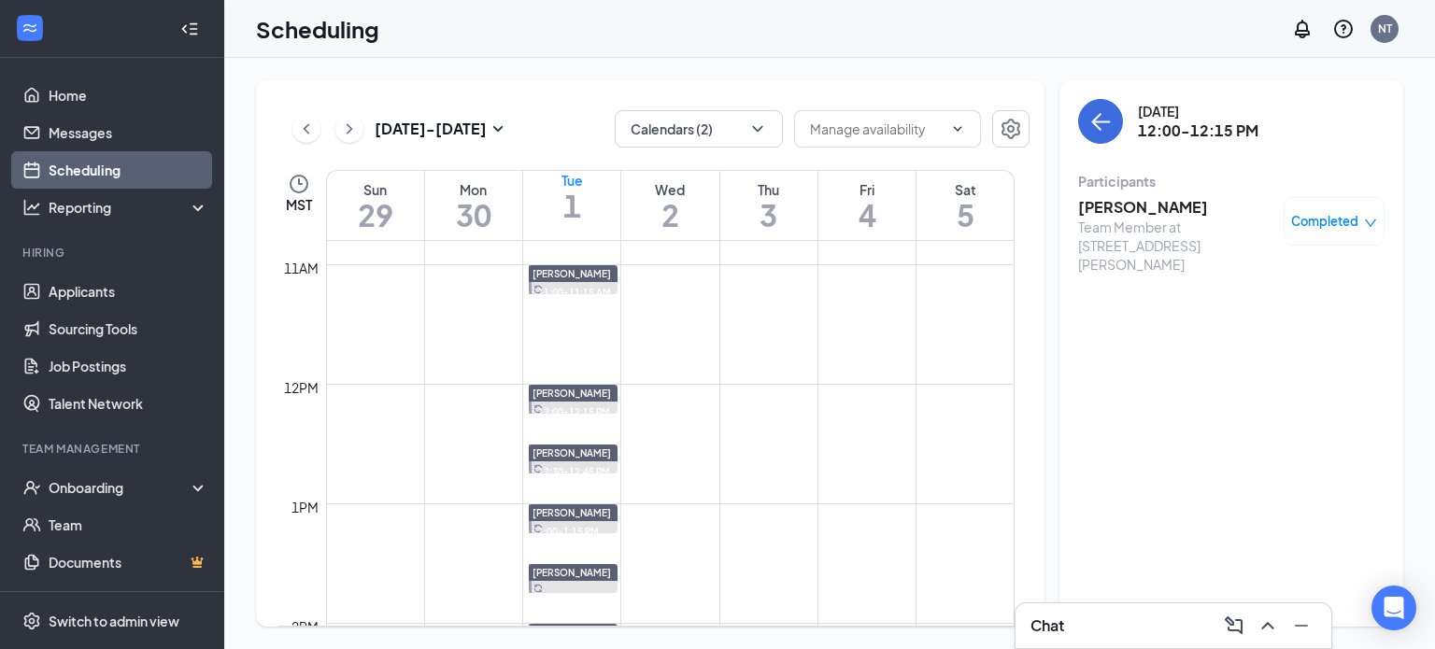
click at [597, 291] on span "11:00-11:15 AM" at bounding box center [572, 291] width 77 height 17
click at [349, 134] on icon "ChevronRight" at bounding box center [349, 129] width 19 height 22
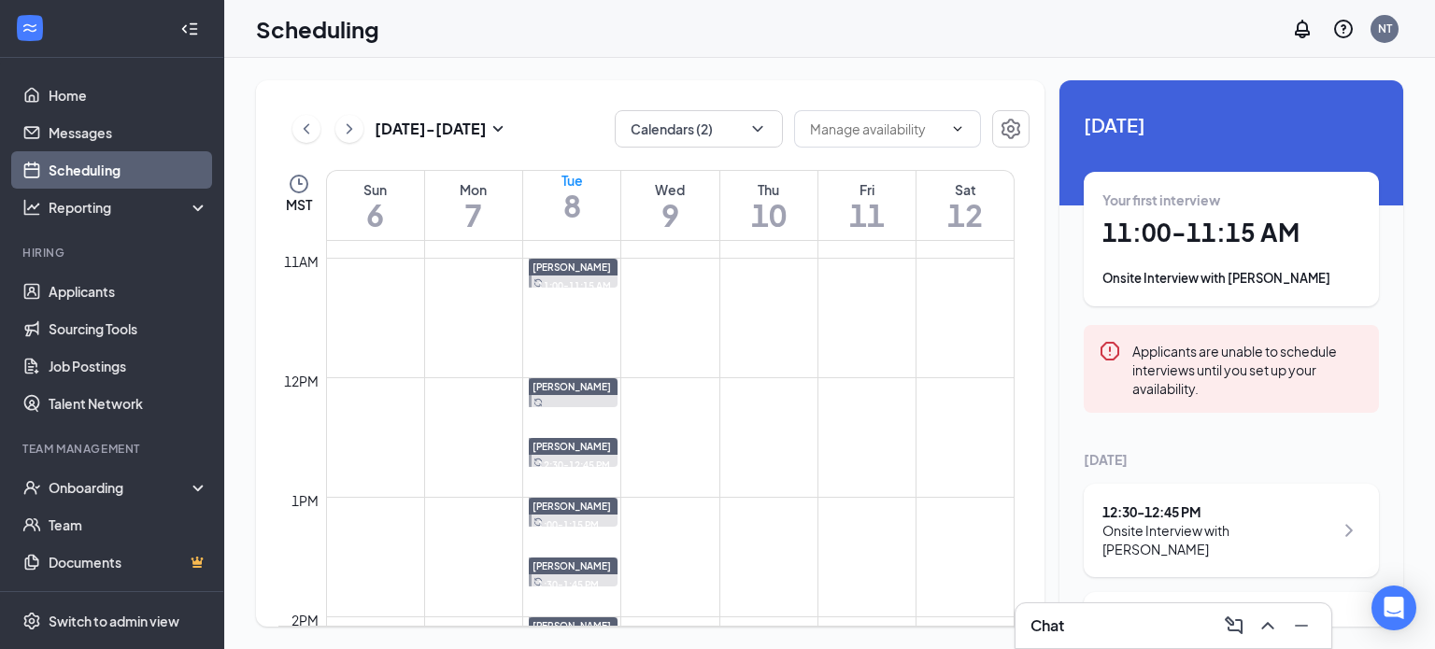
scroll to position [1292, 0]
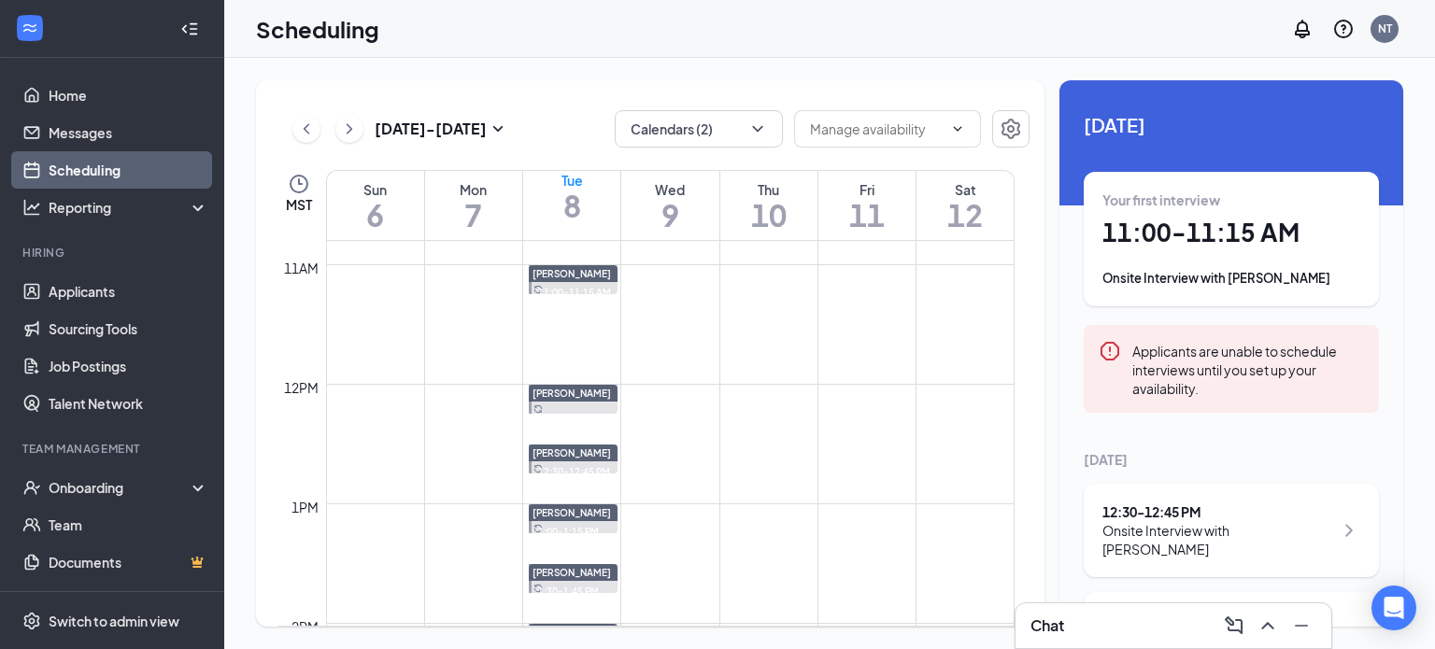
click at [865, 455] on span "12:30-1:00 PM" at bounding box center [856, 452] width 70 height 17
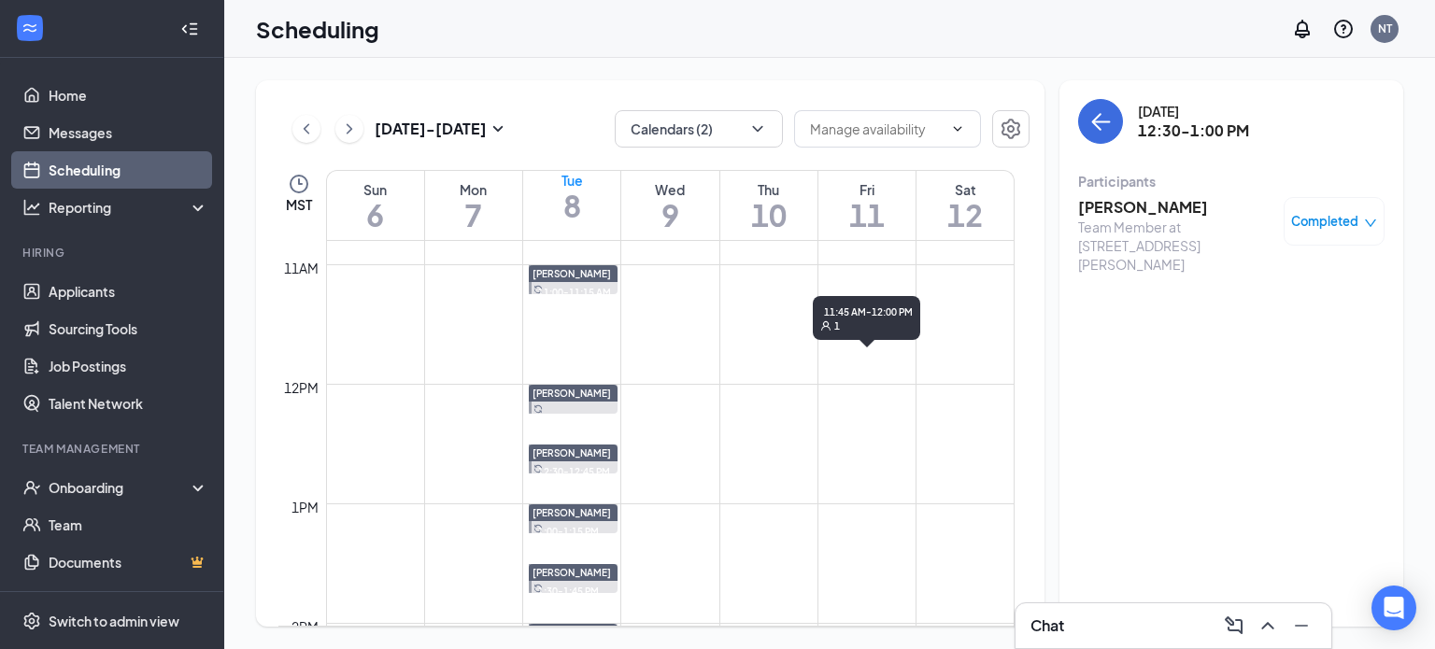
click at [871, 364] on span "11:45 AM-12:00 PM" at bounding box center [859, 371] width 77 height 35
click at [1171, 204] on h3 "[PERSON_NAME]" at bounding box center [1176, 207] width 196 height 21
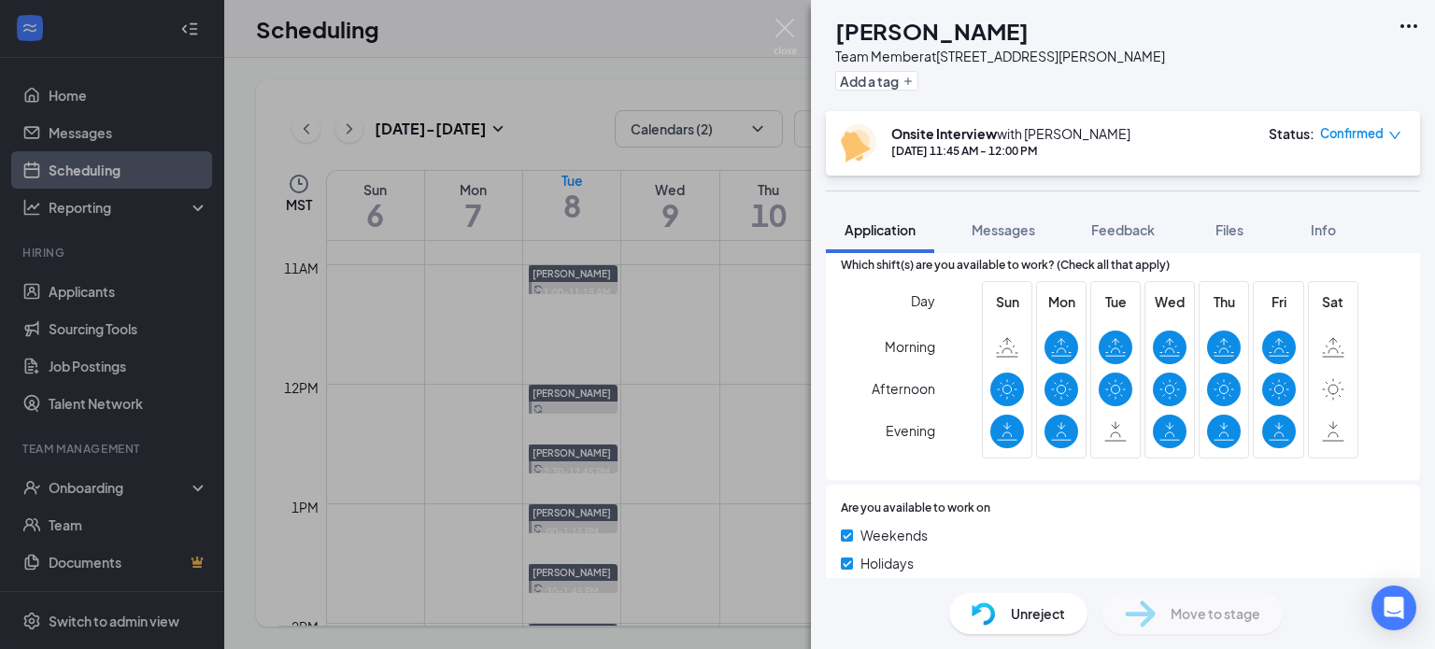
scroll to position [934, 0]
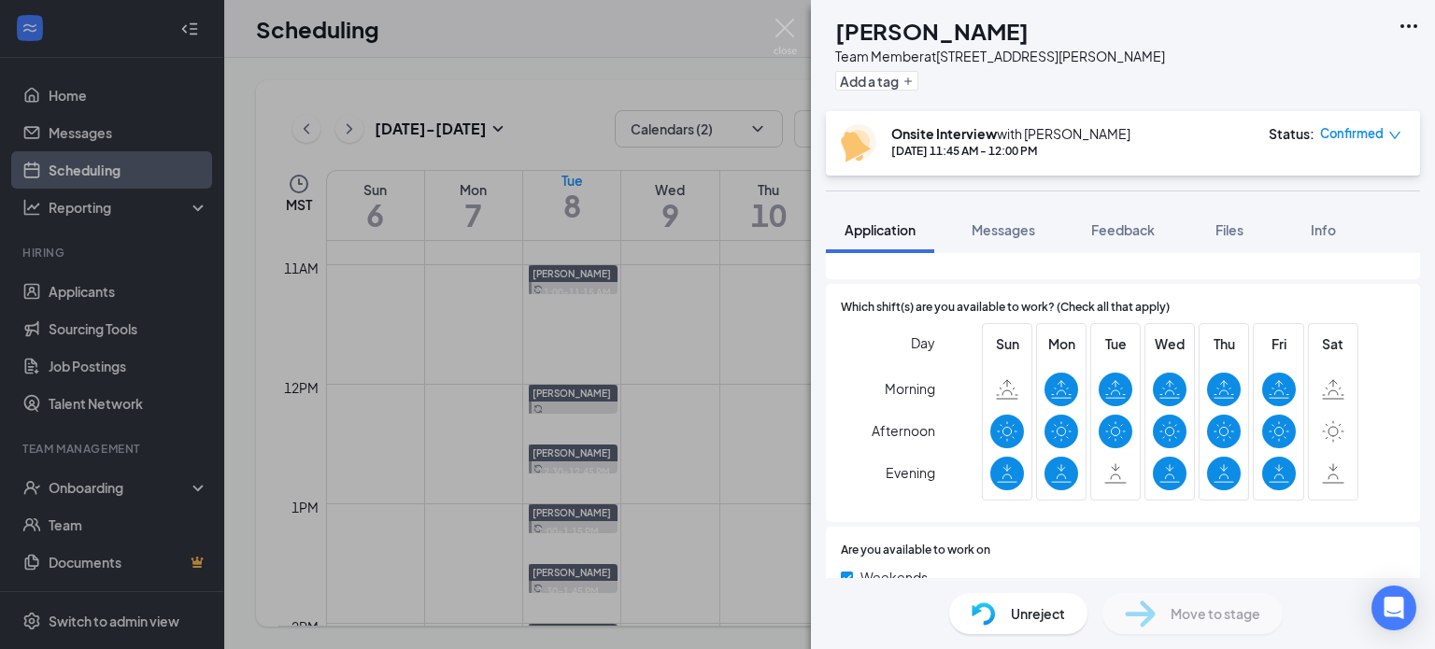
click at [774, 38] on img at bounding box center [785, 37] width 23 height 36
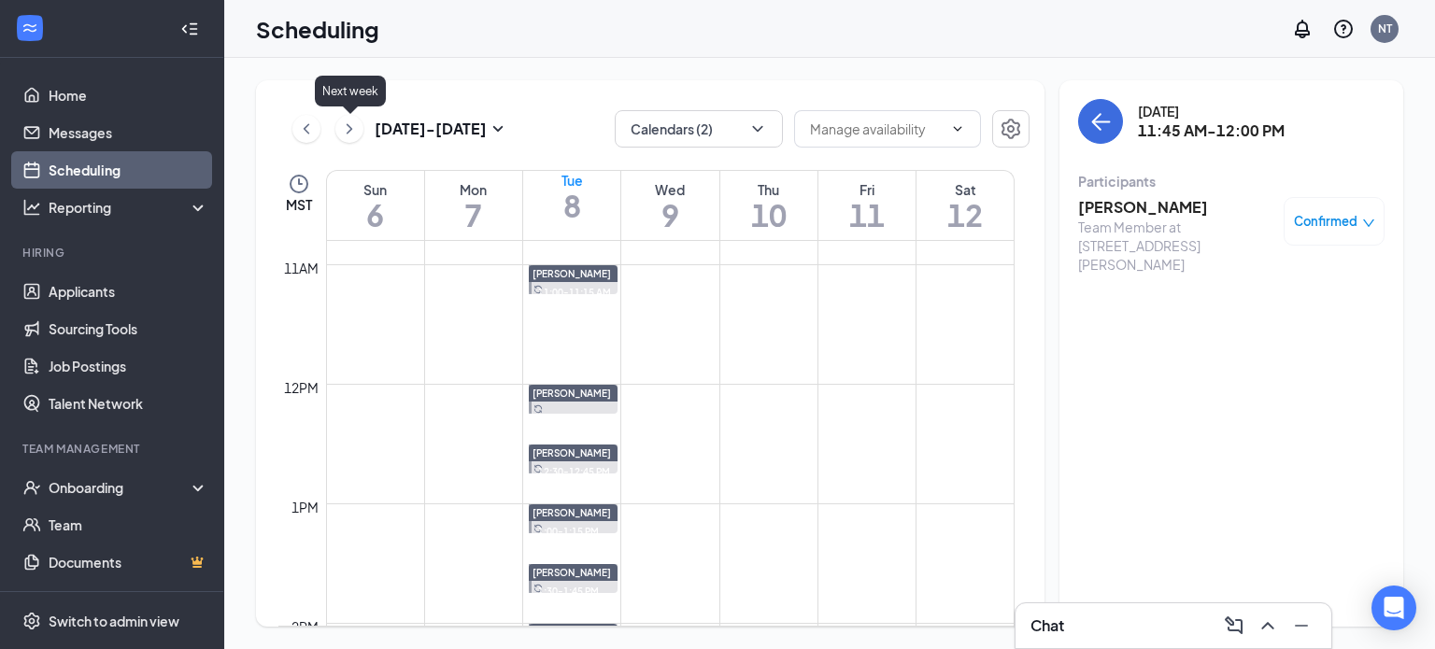
click at [348, 125] on icon "ChevronRight" at bounding box center [349, 129] width 19 height 22
click at [348, 125] on icon "ChevronRight" at bounding box center [350, 128] width 6 height 10
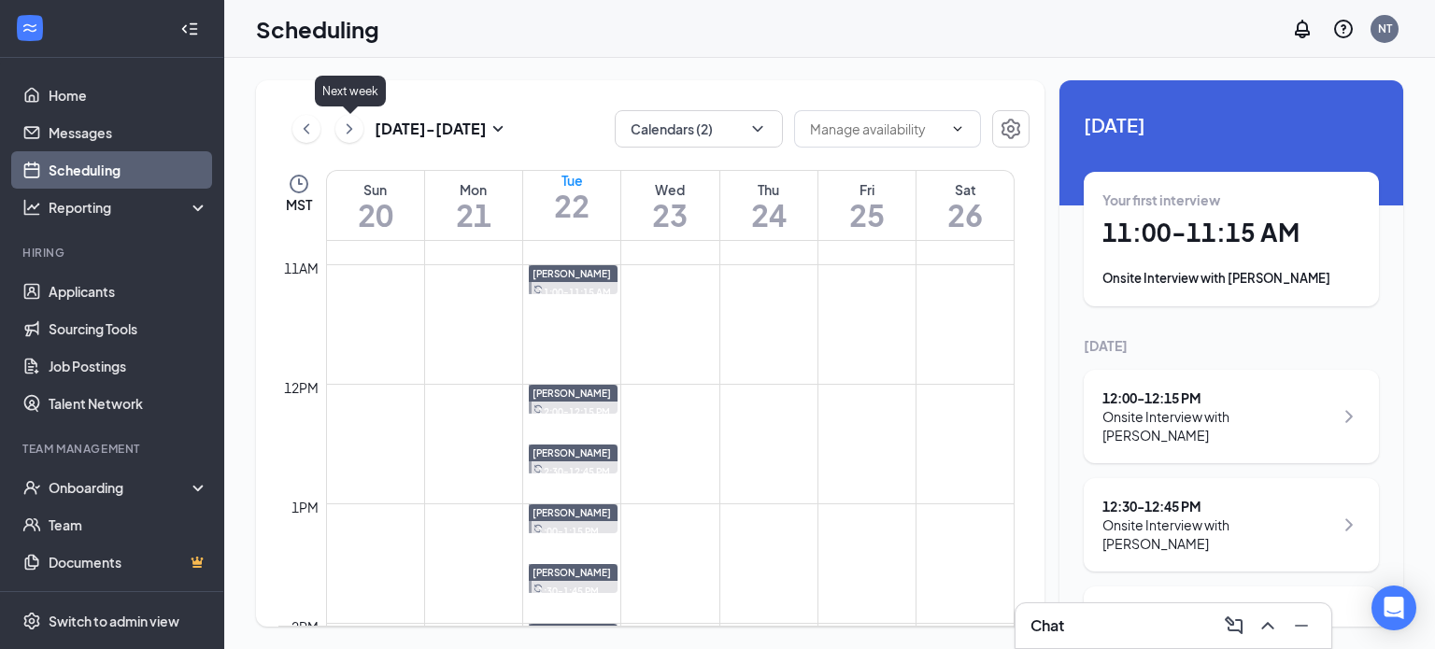
scroll to position [918, 0]
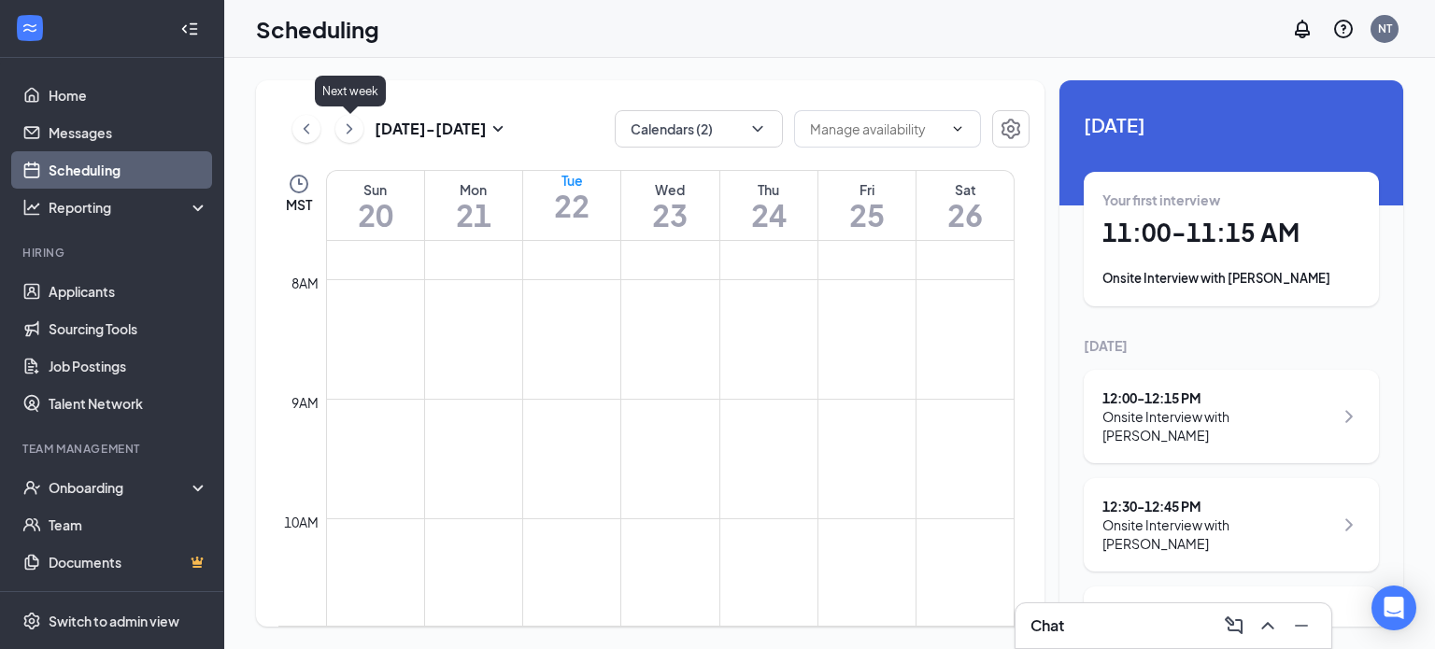
click at [348, 125] on icon "ChevronRight" at bounding box center [350, 128] width 6 height 10
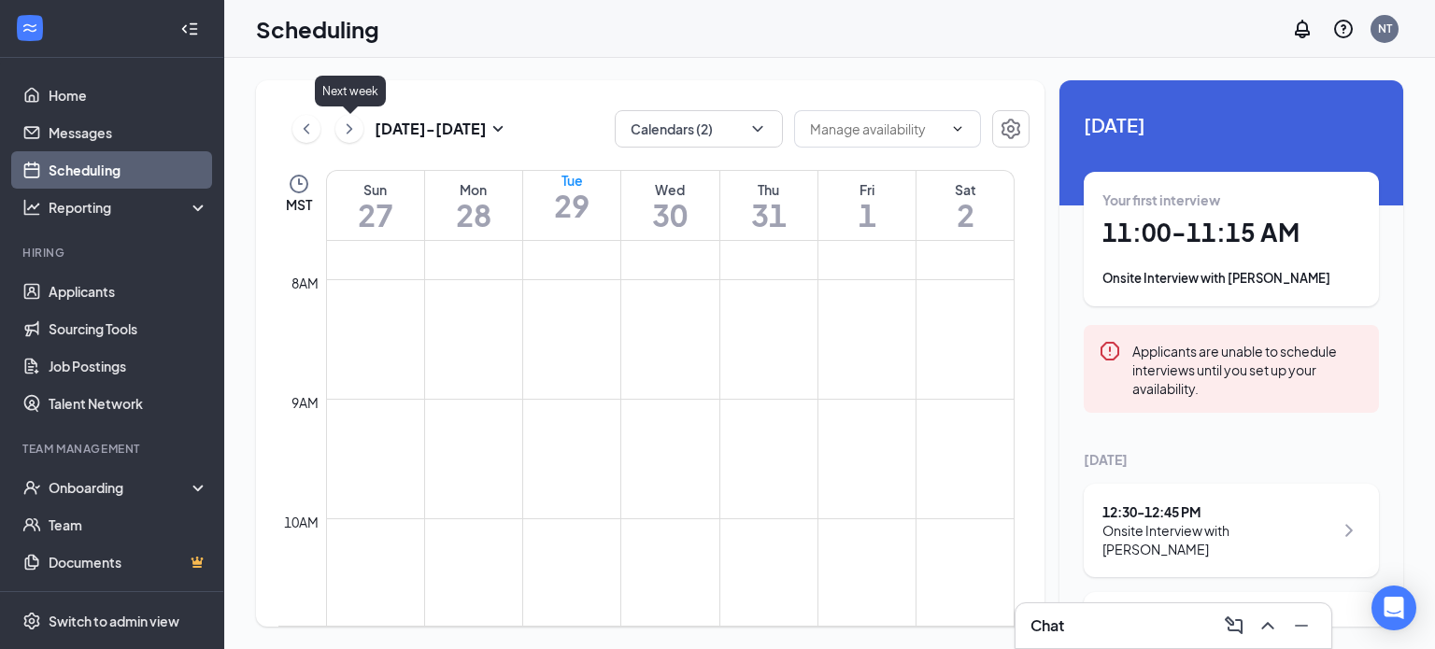
click at [348, 125] on icon "ChevronRight" at bounding box center [350, 128] width 6 height 10
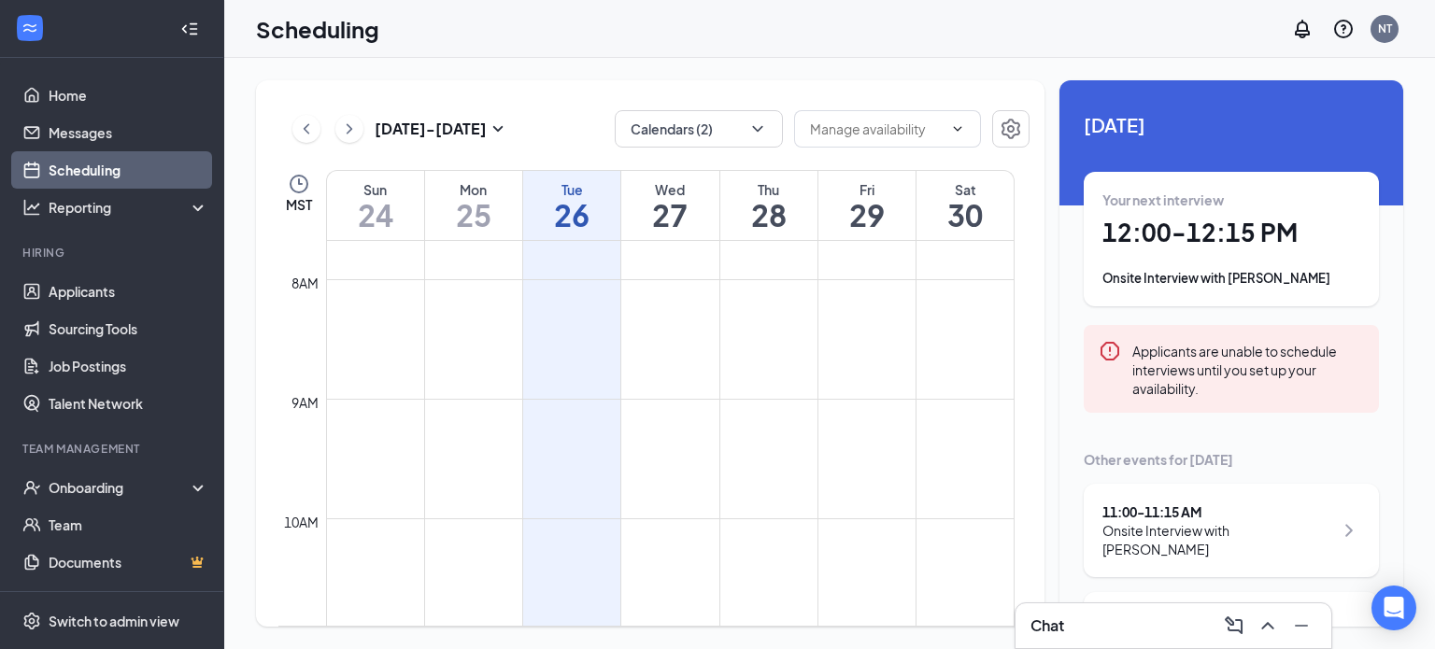
click at [1274, 238] on h1 "12:00 - 12:15 PM" at bounding box center [1231, 233] width 258 height 32
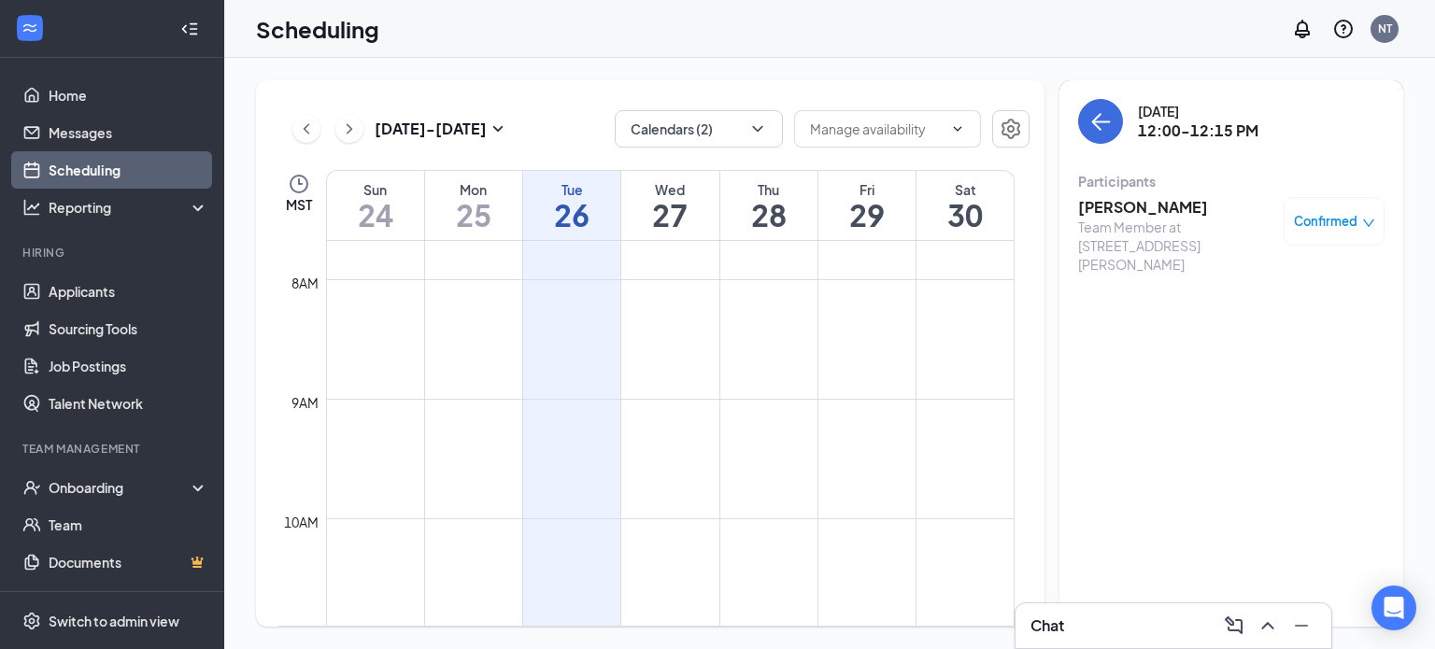
click at [1149, 205] on h3 "Madisyn Ross" at bounding box center [1176, 207] width 196 height 21
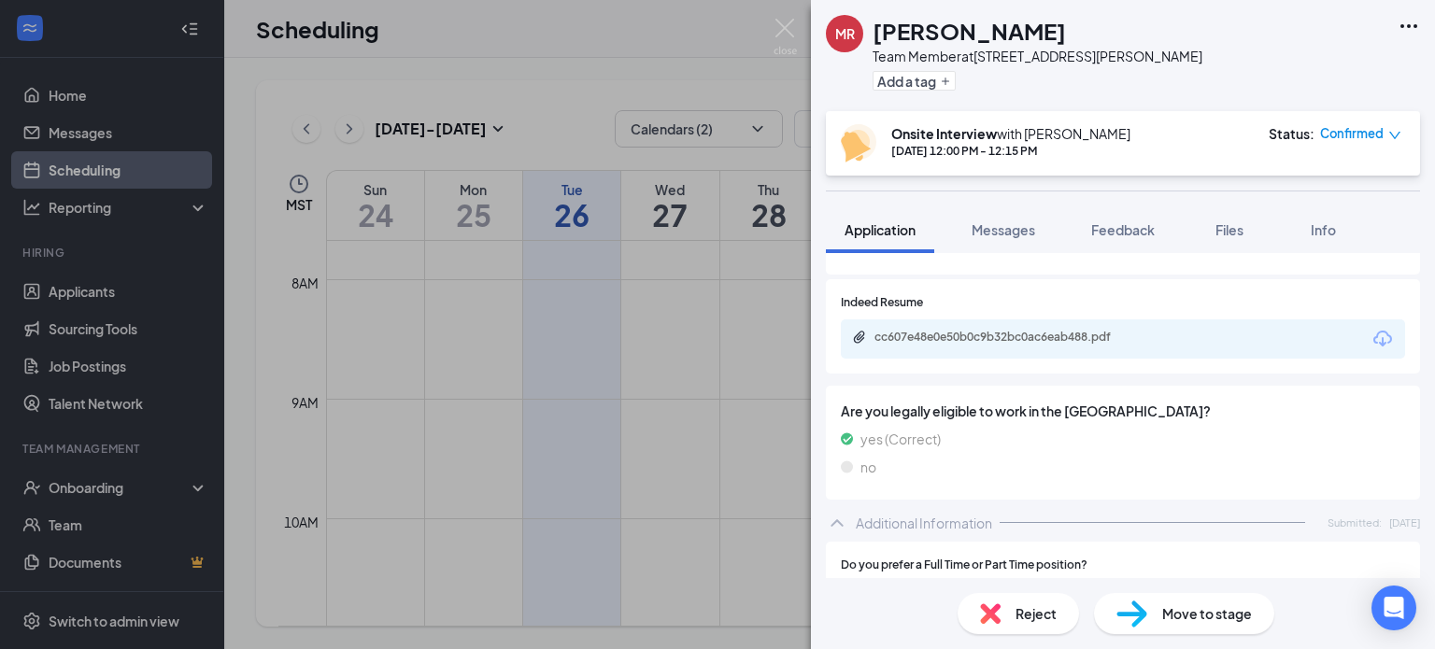
scroll to position [561, 0]
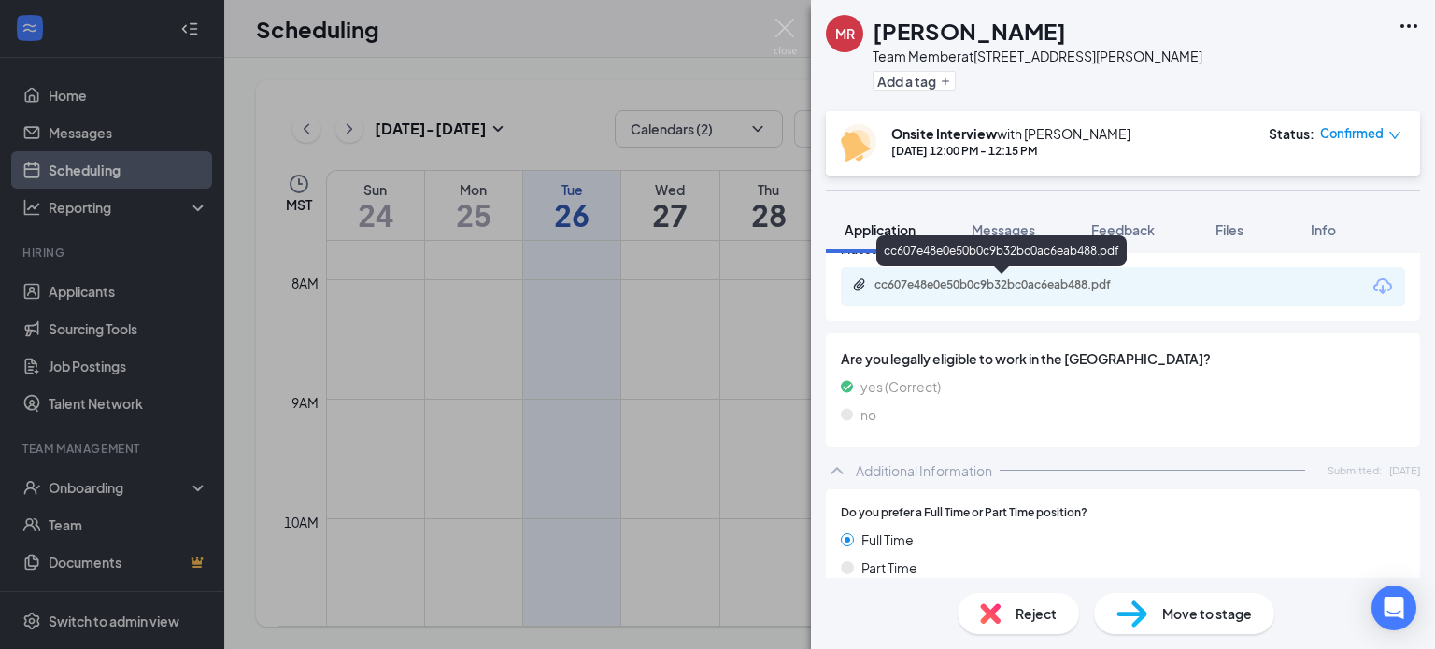
click at [1031, 294] on div "cc607e48e0e50b0c9b32bc0ac6eab488.pdf" at bounding box center [1003, 286] width 303 height 18
